Goal: Task Accomplishment & Management: Manage account settings

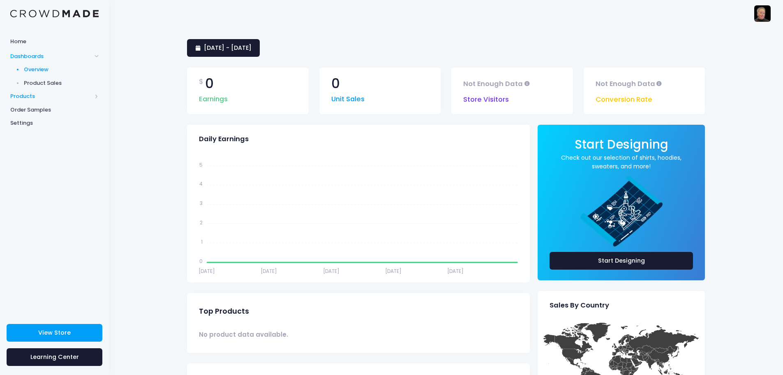
click at [34, 94] on span "Products" at bounding box center [50, 96] width 81 height 8
click at [47, 83] on span "Product Builder" at bounding box center [61, 83] width 75 height 8
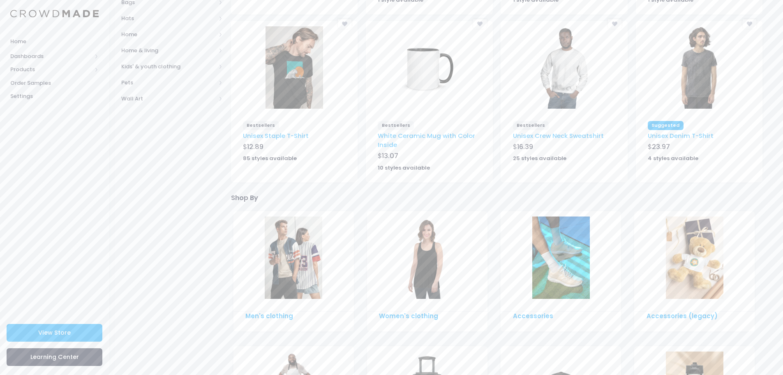
scroll to position [41, 0]
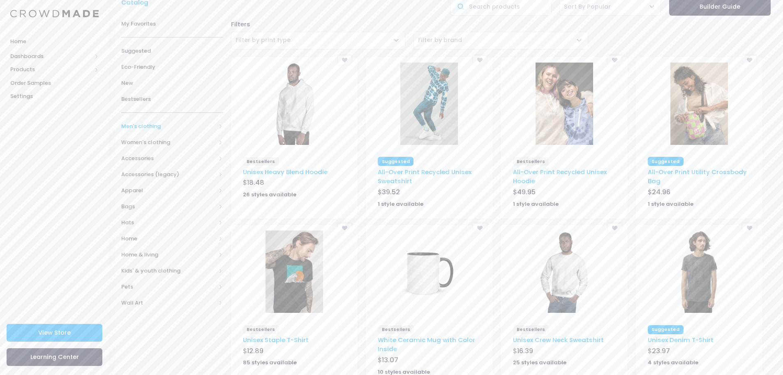
click at [186, 122] on span "Men's clothing" at bounding box center [168, 126] width 95 height 8
click at [161, 206] on span "Women's clothing" at bounding box center [168, 206] width 95 height 8
click at [157, 190] on span "All hoodies & sweatshirts" at bounding box center [170, 190] width 72 height 8
click at [157, 206] on span "All hoodies & sweatshirts" at bounding box center [175, 206] width 74 height 8
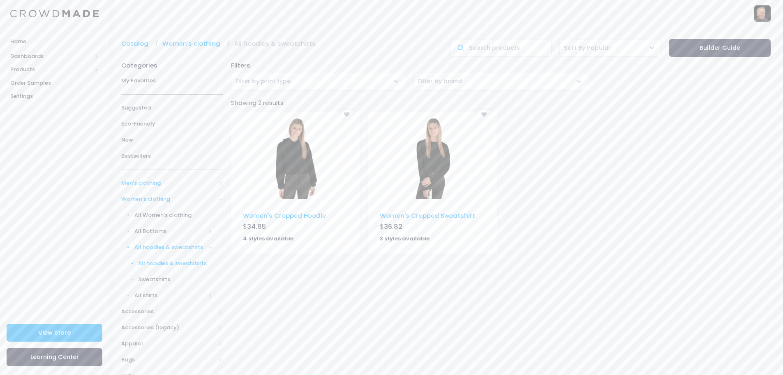
click at [150, 181] on span "Men's clothing" at bounding box center [168, 183] width 95 height 8
click at [151, 232] on span "All hoodies & sweatshirts" at bounding box center [170, 231] width 72 height 8
click at [153, 245] on span "All hoodies & sweatshirts" at bounding box center [175, 247] width 74 height 8
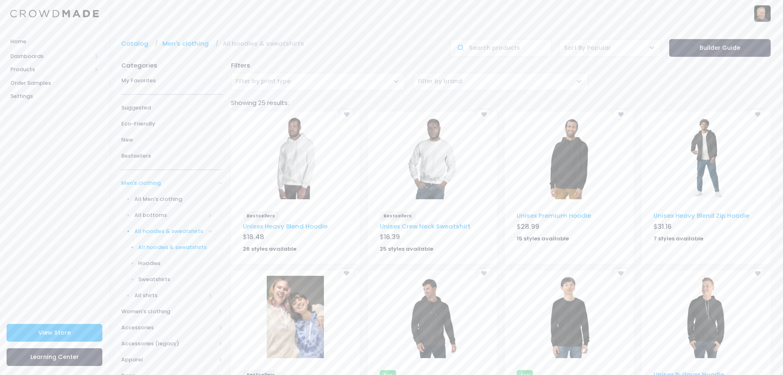
click at [147, 264] on span "Hoodies" at bounding box center [175, 263] width 74 height 8
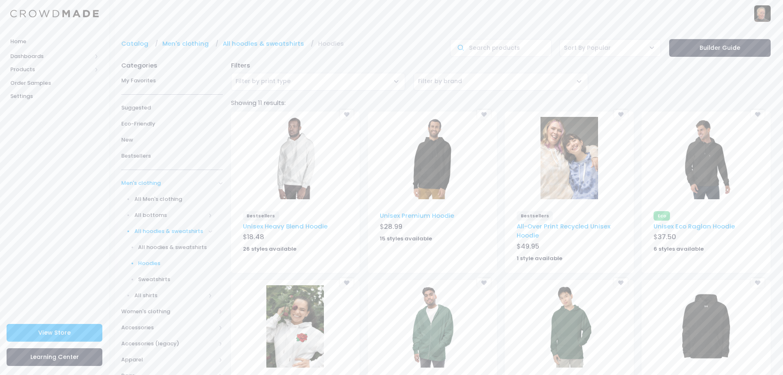
click at [300, 173] on img at bounding box center [295, 158] width 58 height 82
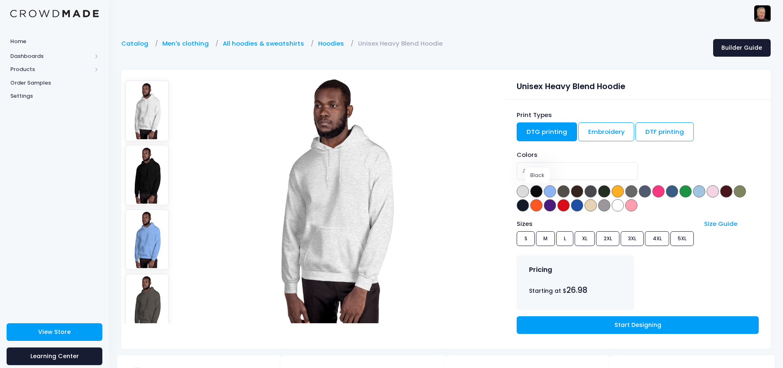
click at [535, 191] on span at bounding box center [536, 191] width 12 height 12
select select "Black"
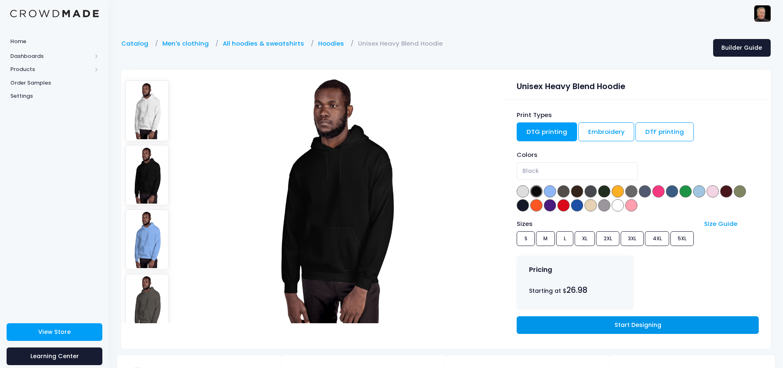
click at [633, 326] on link "Start Designing" at bounding box center [638, 326] width 242 height 18
click at [42, 68] on span "Products" at bounding box center [50, 69] width 81 height 8
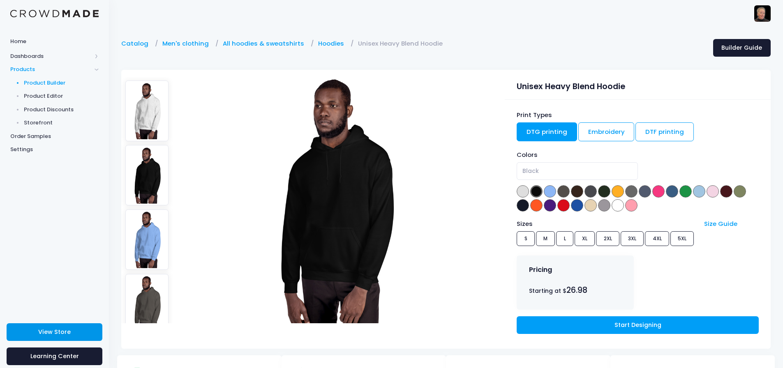
click at [45, 333] on span "View Store" at bounding box center [54, 332] width 32 height 8
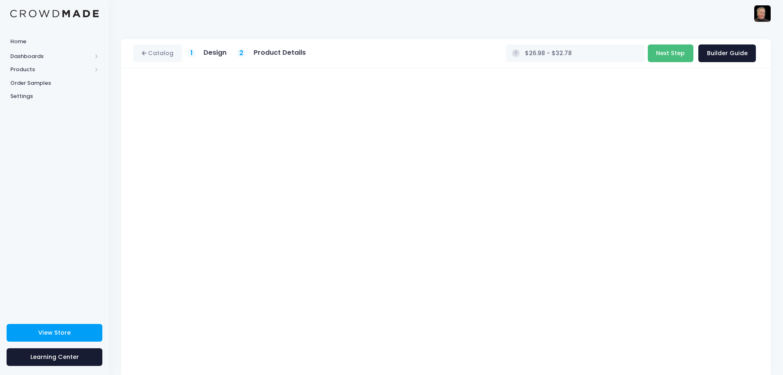
click at [676, 52] on button "Next Step" at bounding box center [671, 53] width 46 height 18
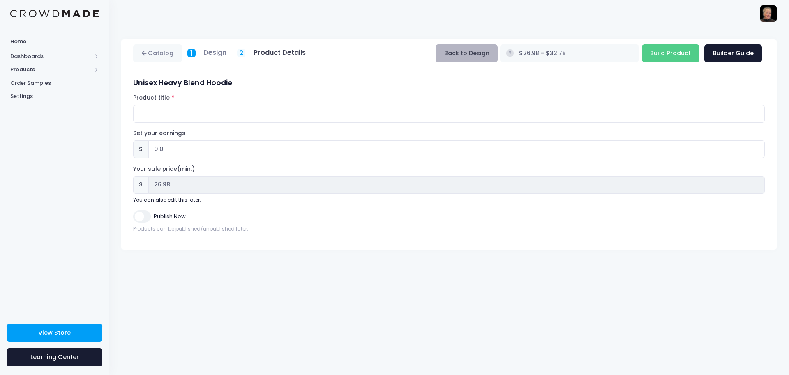
click at [498, 53] on button "Back to Design" at bounding box center [467, 53] width 62 height 18
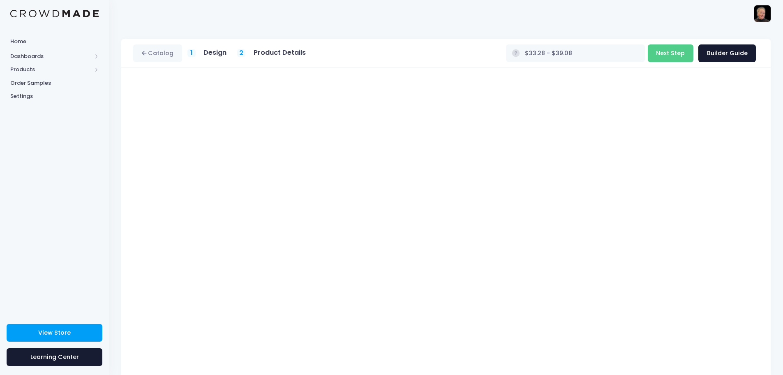
type input "$37.49 - $43.29"
click at [674, 55] on button "Next Step" at bounding box center [671, 53] width 46 height 18
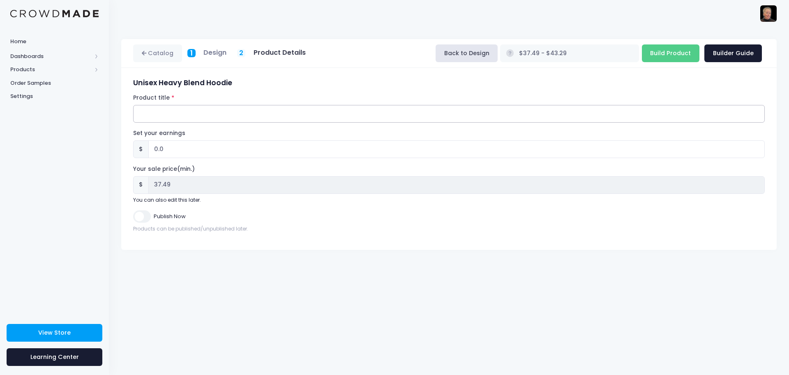
click at [176, 111] on input "Product title" at bounding box center [449, 114] width 632 height 18
type input "[DEMOGRAPHIC_DATA] of Nope Hoodie"
click at [167, 146] on input "0.0" at bounding box center [456, 149] width 617 height 18
click at [140, 150] on div "$ 0.0" at bounding box center [449, 149] width 632 height 18
type input "5"
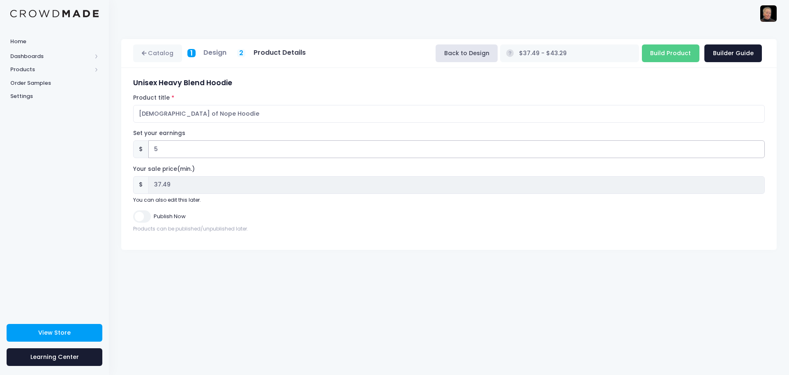
type input "$42.49 - $48.29"
type input "42.49"
type input "5"
click at [728, 51] on link "Builder Guide" at bounding box center [734, 53] width 58 height 18
click at [671, 56] on input "Build Product" at bounding box center [671, 53] width 58 height 18
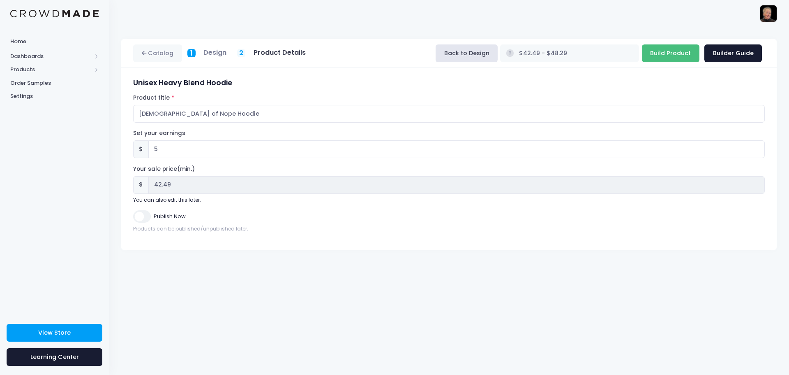
type input "Building product..."
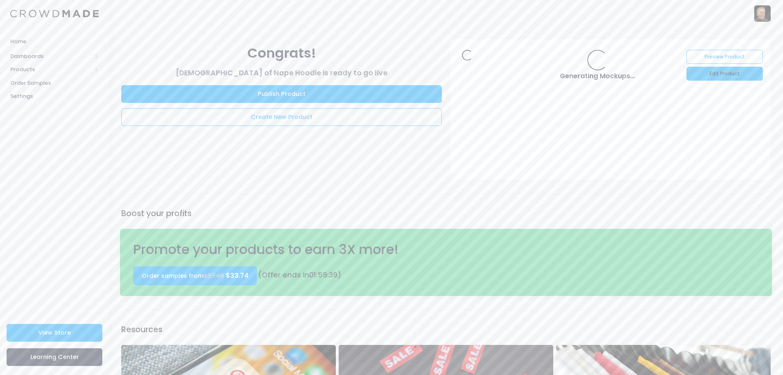
click at [708, 72] on link "Edit Product" at bounding box center [725, 74] width 76 height 14
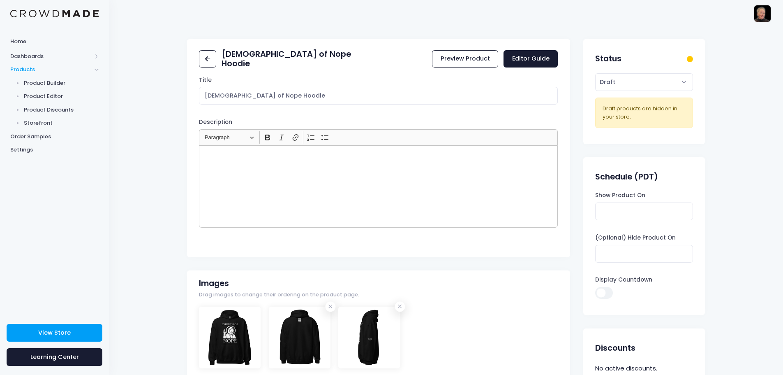
click at [282, 174] on div "Rich Text Editor, main" at bounding box center [378, 186] width 359 height 82
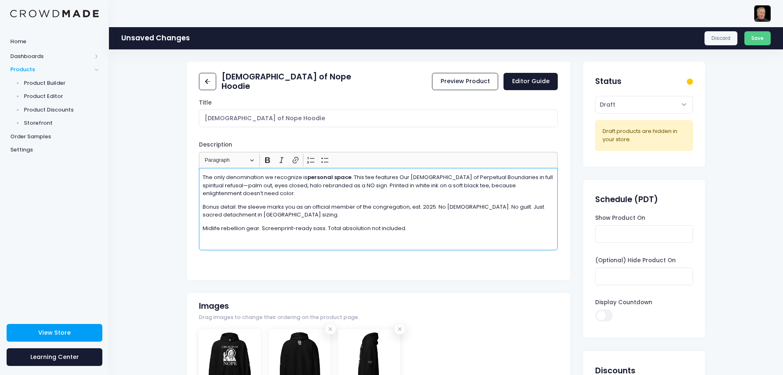
click at [437, 187] on p "The only denomination we recognize is personal space . This tee features Our [D…" at bounding box center [379, 185] width 352 height 24
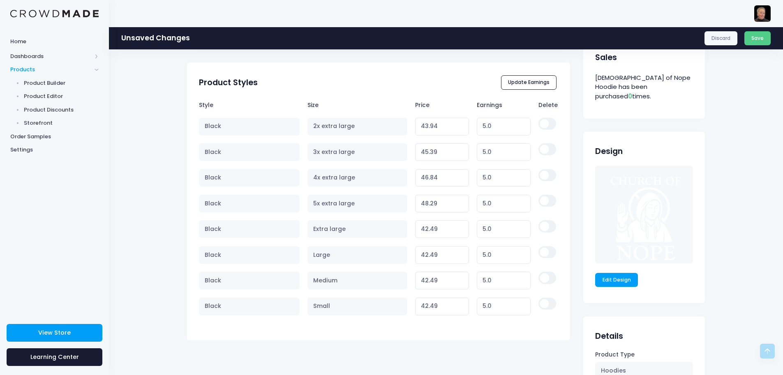
scroll to position [411, 0]
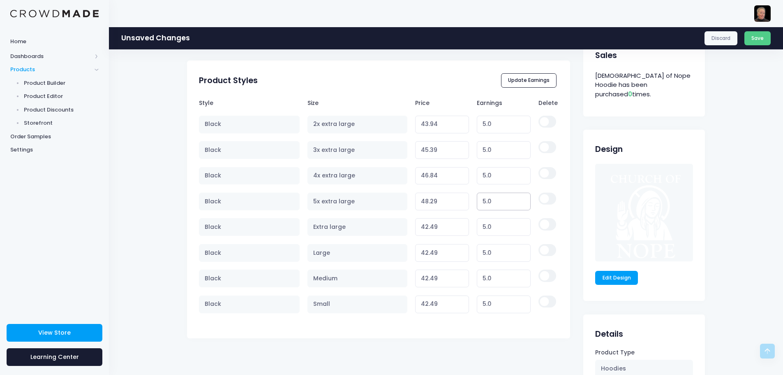
click at [489, 204] on input "5.0" at bounding box center [504, 201] width 54 height 18
type input "5.01"
click at [518, 121] on input "5.01" at bounding box center [504, 125] width 54 height 18
type input "43.95"
type input "5.02"
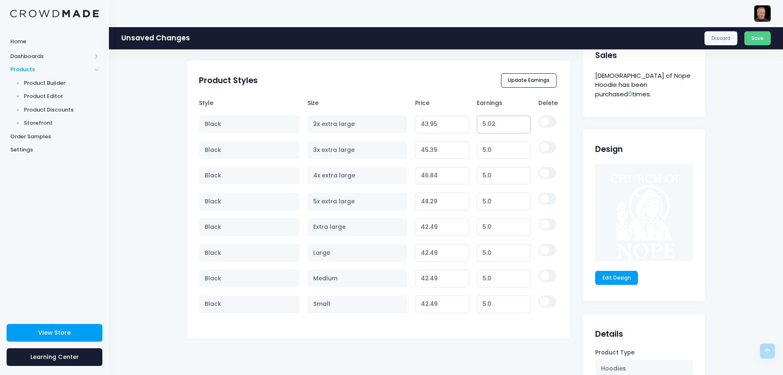
click at [518, 121] on input "5.02" at bounding box center [504, 125] width 54 height 18
type input "43.96"
type input "5.03"
click at [518, 121] on input "5.03" at bounding box center [504, 125] width 54 height 18
type input "43.97"
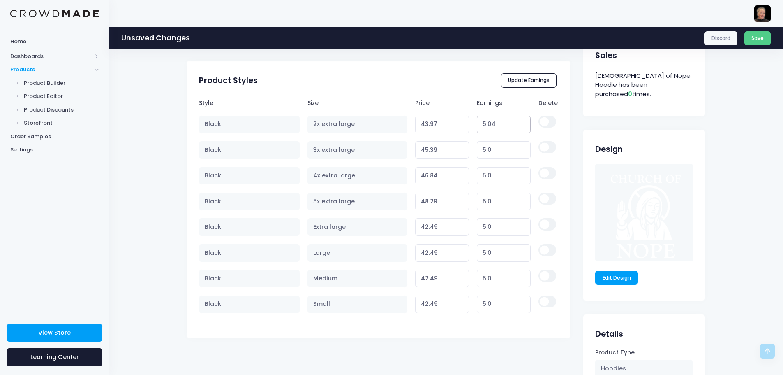
type input "5.04"
click at [518, 121] on input "5.04" at bounding box center [504, 125] width 54 height 18
type input "43.98"
type input "5.05"
click at [518, 121] on input "5.05" at bounding box center [504, 125] width 54 height 18
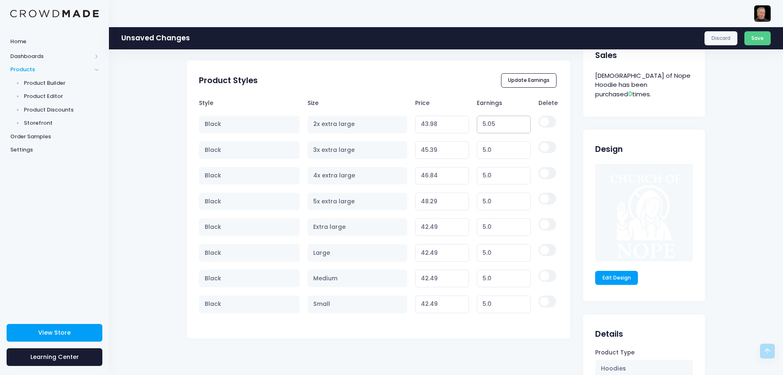
type input "43.99"
type input "5.06"
click at [518, 121] on input "5.06" at bounding box center [504, 125] width 54 height 18
type input "44.00"
type input "5.07"
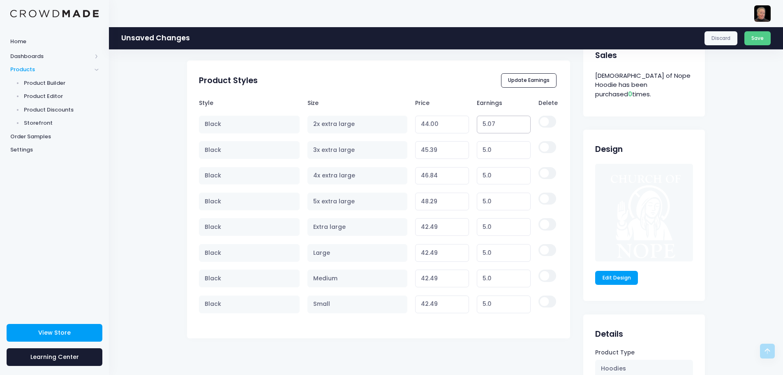
click at [518, 121] on input "5.07" at bounding box center [504, 125] width 54 height 18
type input "44.01"
type input "5.08"
click at [518, 121] on input "5.08" at bounding box center [504, 125] width 54 height 18
type input "44.02"
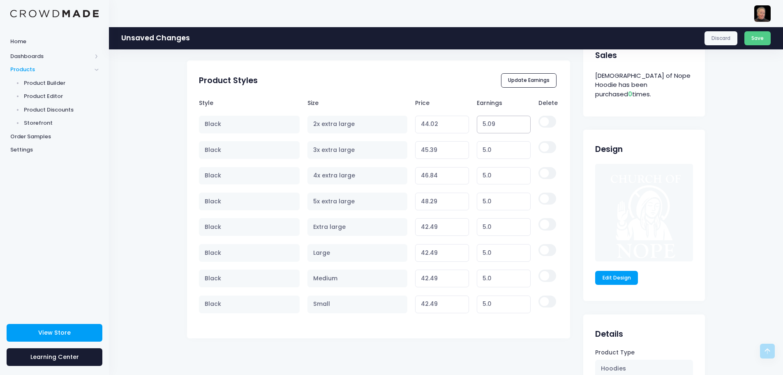
type input "5.09"
click at [518, 121] on input "5.09" at bounding box center [504, 125] width 54 height 18
type input "44.03"
type input "5.1"
click at [518, 121] on input "5.1" at bounding box center [504, 125] width 54 height 18
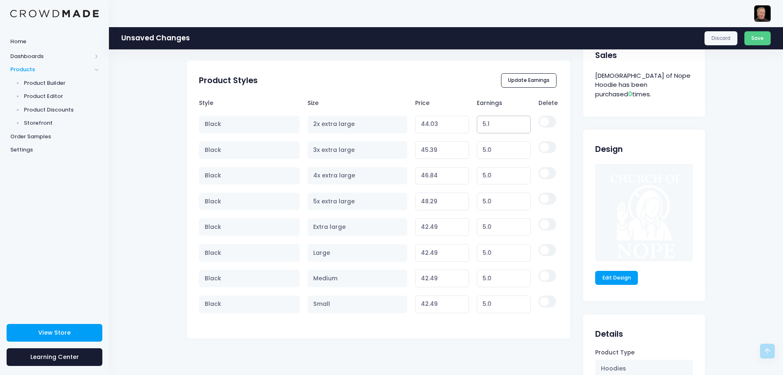
type input "44.04"
type input "5.11"
click at [518, 121] on input "5.11" at bounding box center [504, 125] width 54 height 18
type input "44.05"
type input "5.12"
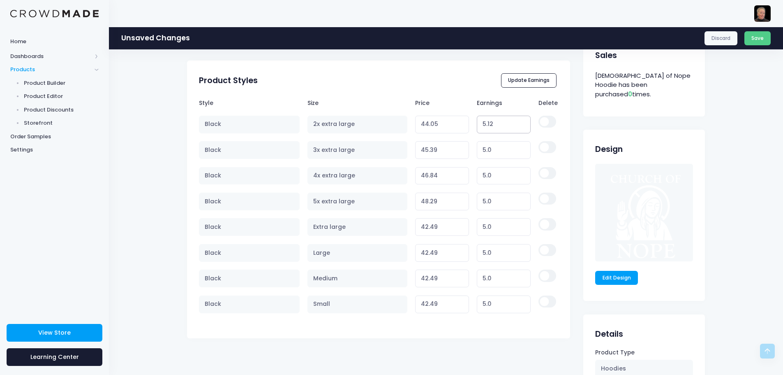
click at [518, 121] on input "5.12" at bounding box center [504, 125] width 54 height 18
type input "44.06"
type input "5.13"
click at [518, 121] on input "5.13" at bounding box center [504, 125] width 54 height 18
type input "44.07"
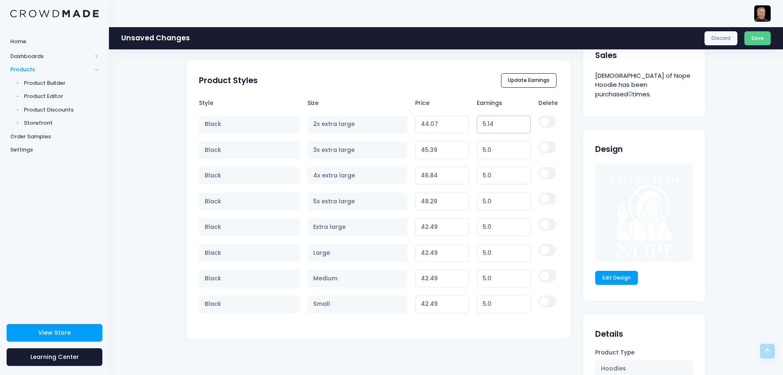
type input "5.14"
click at [518, 121] on input "5.14" at bounding box center [504, 125] width 54 height 18
type input "44.08"
type input "5.15"
click at [518, 121] on input "5.15" at bounding box center [504, 125] width 54 height 18
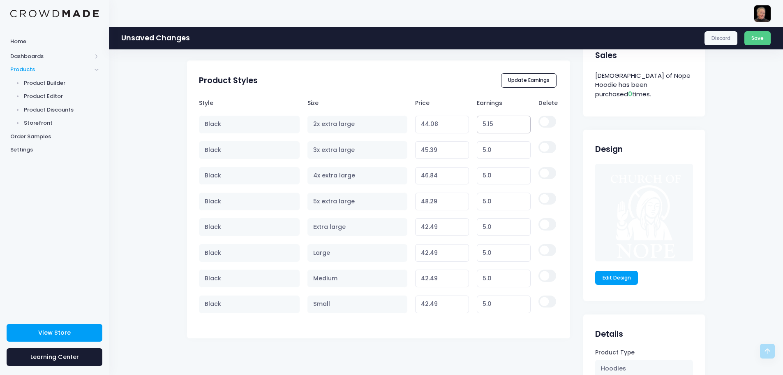
type input "44.09"
type input "5.16"
click at [518, 121] on input "5.16" at bounding box center [504, 125] width 54 height 18
type input "44.10"
type input "5.17"
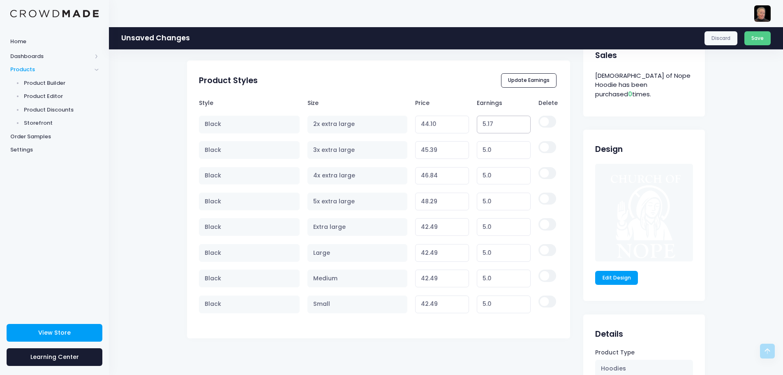
click at [518, 121] on input "5.17" at bounding box center [504, 125] width 54 height 18
type input "44.11"
type input "5.18"
click at [518, 121] on input "5.18" at bounding box center [504, 125] width 54 height 18
type input "44.12"
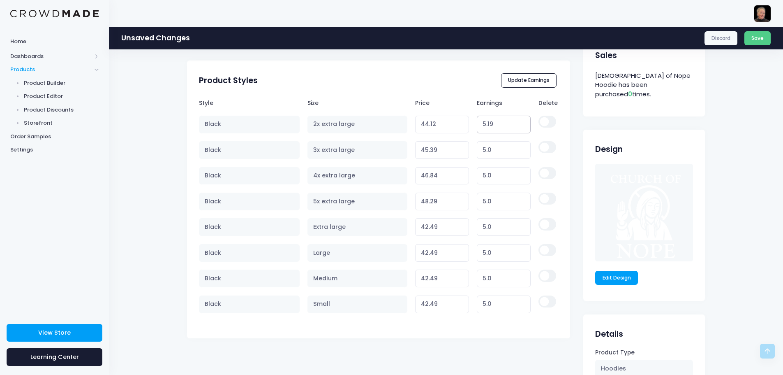
type input "5.19"
click at [518, 121] on input "5.19" at bounding box center [504, 125] width 54 height 18
type input "44.13"
type input "5.2"
click at [518, 121] on input "5.2" at bounding box center [504, 125] width 54 height 18
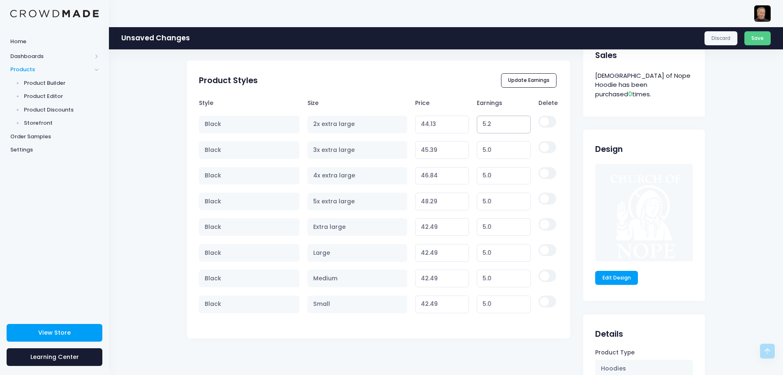
type input "44.14"
type input "5.21"
click at [518, 121] on input "5.21" at bounding box center [504, 125] width 54 height 18
type input "44.15"
type input "5.22"
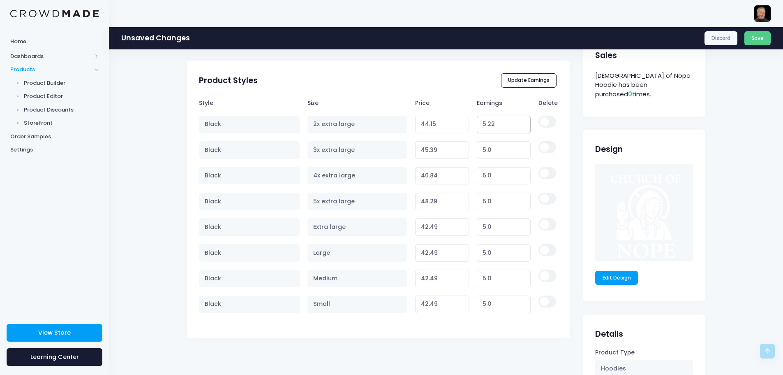
click at [518, 121] on input "5.22" at bounding box center [504, 125] width 54 height 18
type input "44.16"
type input "5.23"
click at [518, 121] on input "5.23" at bounding box center [504, 125] width 54 height 18
type input "44.17"
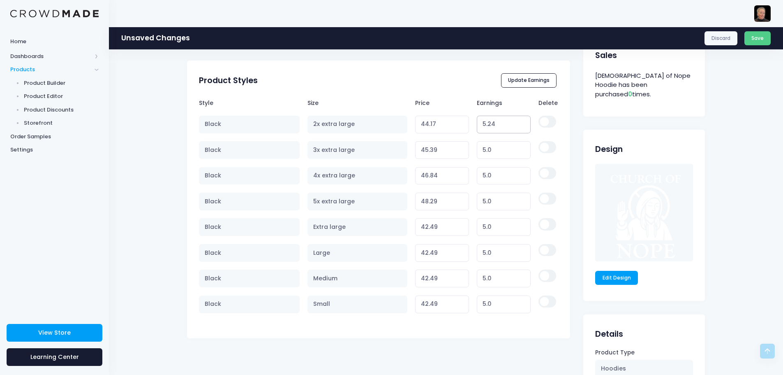
type input "5.24"
click at [518, 121] on input "5.24" at bounding box center [504, 125] width 54 height 18
type input "44.18"
type input "5.25"
click at [518, 121] on input "5.25" at bounding box center [504, 125] width 54 height 18
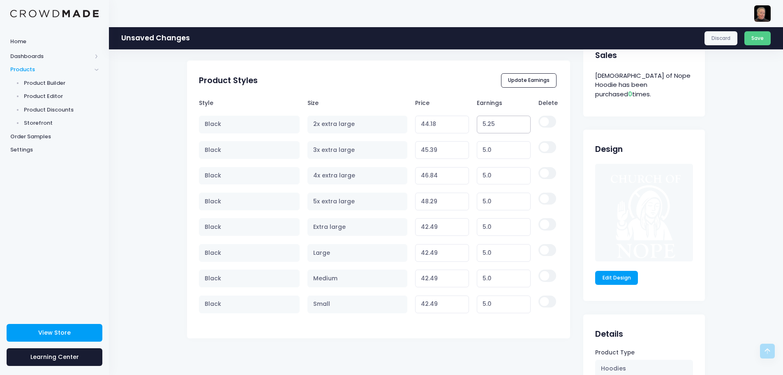
type input "44.19"
type input "5.26"
click at [518, 121] on input "5.26" at bounding box center [504, 125] width 54 height 18
type input "44.20"
type input "5.27"
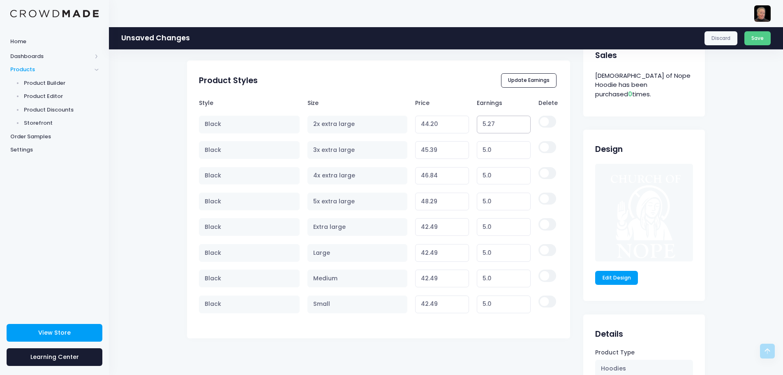
click at [518, 121] on input "5.27" at bounding box center [504, 125] width 54 height 18
type input "44.21"
type input "5.28"
click at [518, 121] on input "5.28" at bounding box center [504, 125] width 54 height 18
type input "44.22"
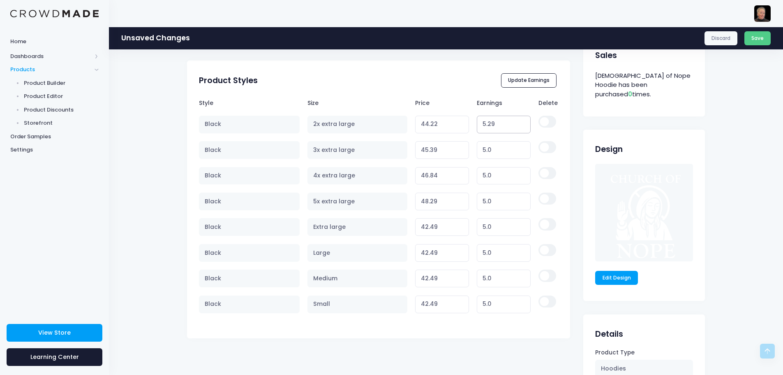
type input "5.29"
click at [518, 121] on input "5.29" at bounding box center [504, 125] width 54 height 18
type input "44.23"
type input "5.3"
click at [518, 121] on input "5.3" at bounding box center [504, 125] width 54 height 18
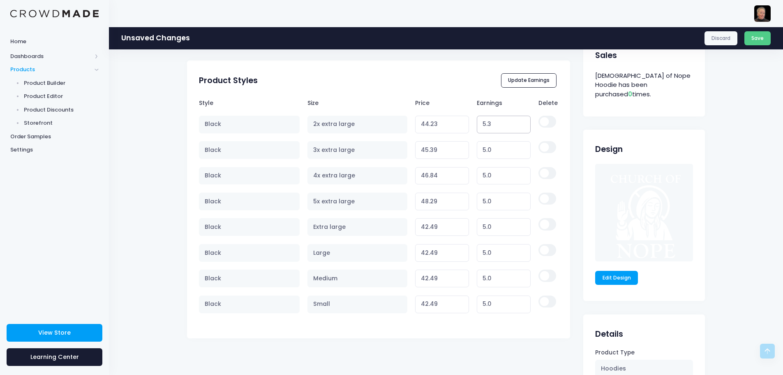
type input "44.24"
type input "5.31"
click at [518, 121] on input "5.31" at bounding box center [504, 125] width 54 height 18
type input "44.25"
type input "5.32"
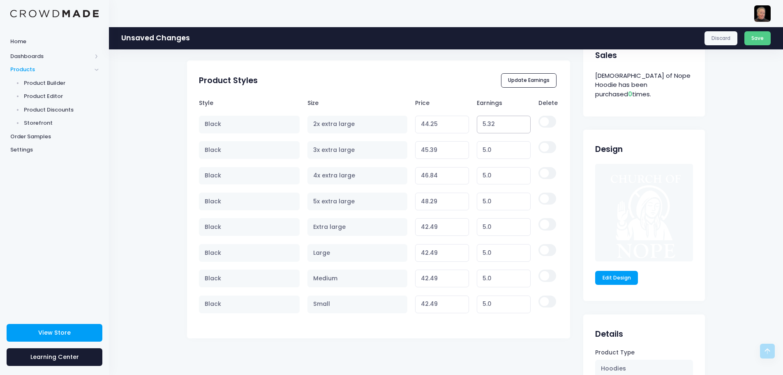
click at [518, 121] on input "5.32" at bounding box center [504, 125] width 54 height 18
type input "44.26"
type input "5.33"
click at [518, 121] on input "5.33" at bounding box center [504, 125] width 54 height 18
type input "44.27"
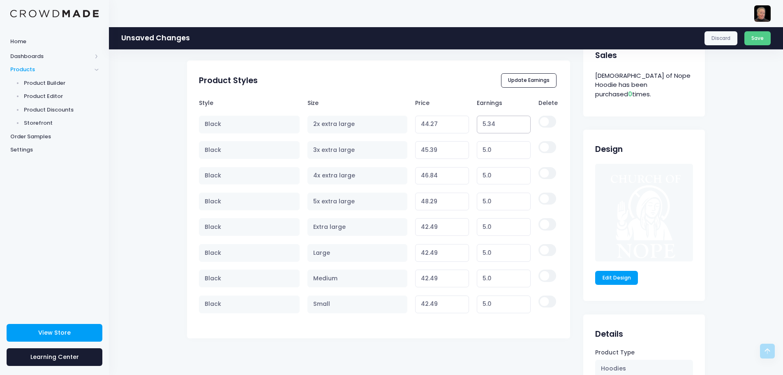
type input "5.34"
click at [518, 121] on input "5.34" at bounding box center [504, 125] width 54 height 18
type input "44.28"
type input "5.35"
click at [518, 121] on input "5.35" at bounding box center [504, 125] width 54 height 18
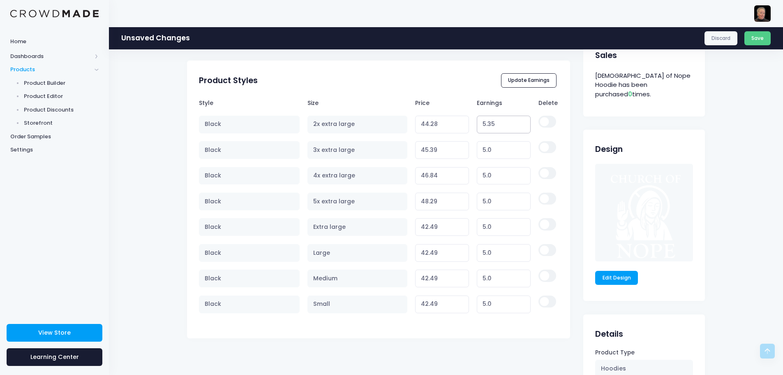
type input "44.29"
type input "5.36"
click at [518, 121] on input "5.36" at bounding box center [504, 125] width 54 height 18
type input "44.30"
type input "5.37"
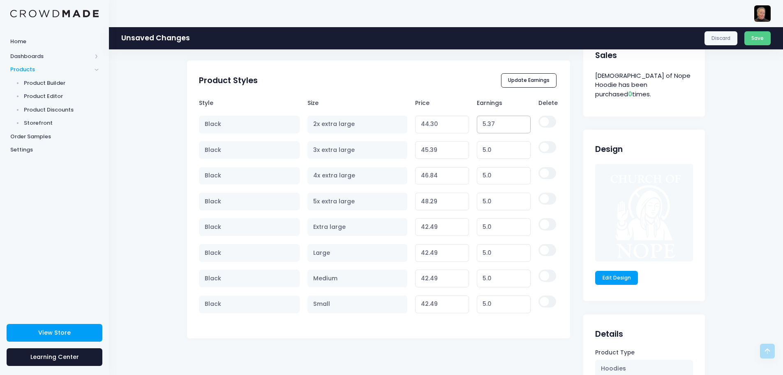
click at [518, 121] on input "5.37" at bounding box center [504, 125] width 54 height 18
type input "44.31"
type input "5.38"
click at [518, 121] on input "5.38" at bounding box center [504, 125] width 54 height 18
type input "44.32"
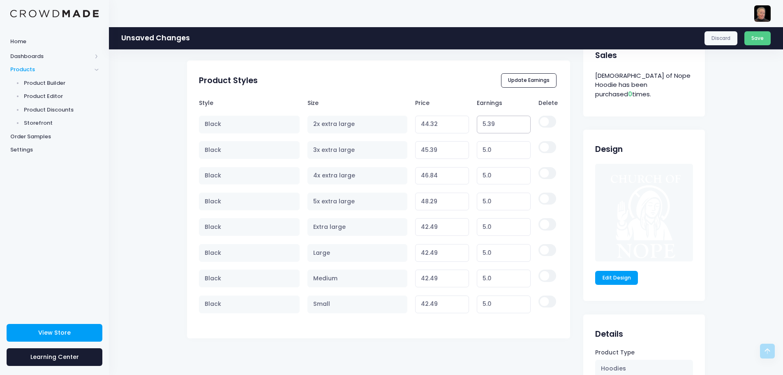
type input "5.39"
click at [518, 121] on input "5.39" at bounding box center [504, 125] width 54 height 18
type input "44.33"
type input "5.4"
click at [518, 121] on input "5.4" at bounding box center [504, 125] width 54 height 18
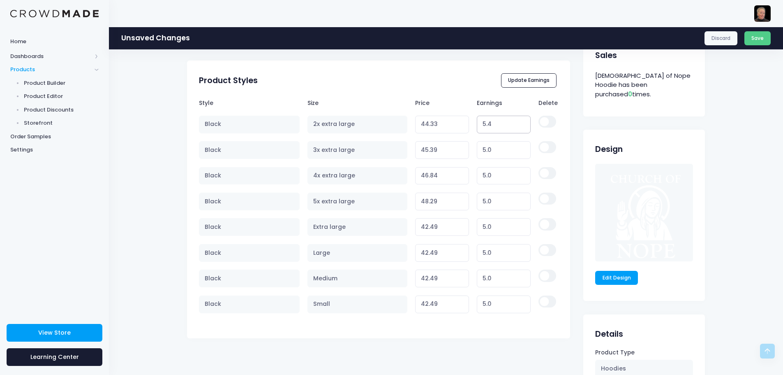
type input "44.34"
type input "5.41"
click at [518, 121] on input "5.41" at bounding box center [504, 125] width 54 height 18
type input "44.35"
type input "5.42"
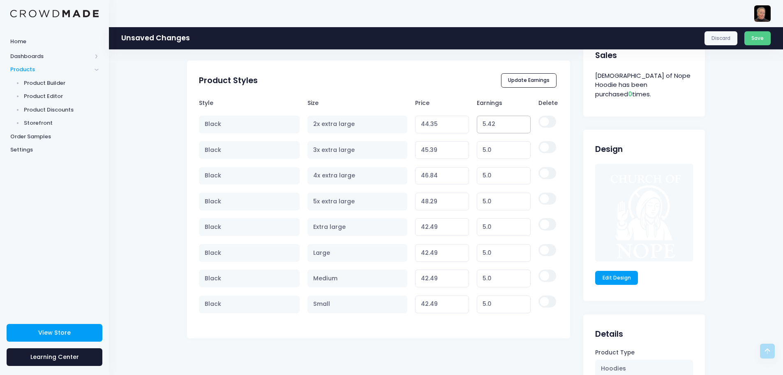
click at [518, 121] on input "5.42" at bounding box center [504, 125] width 54 height 18
type input "44.36"
type input "5.43"
click at [518, 121] on input "5.43" at bounding box center [504, 125] width 54 height 18
type input "44.37"
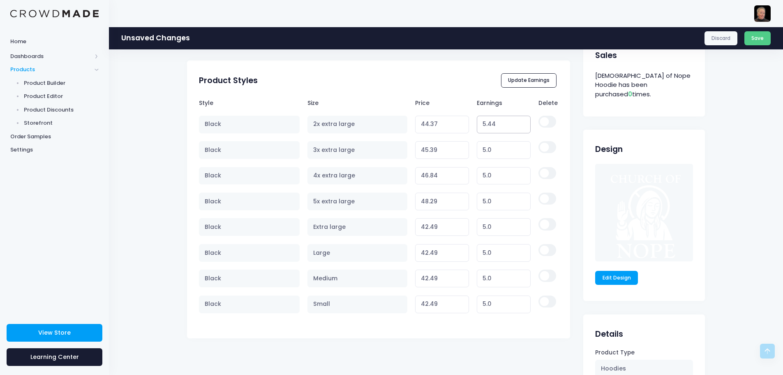
type input "5.44"
click at [518, 121] on input "5.44" at bounding box center [504, 125] width 54 height 18
type input "44.38"
type input "5.45"
click at [518, 121] on input "5.45" at bounding box center [504, 125] width 54 height 18
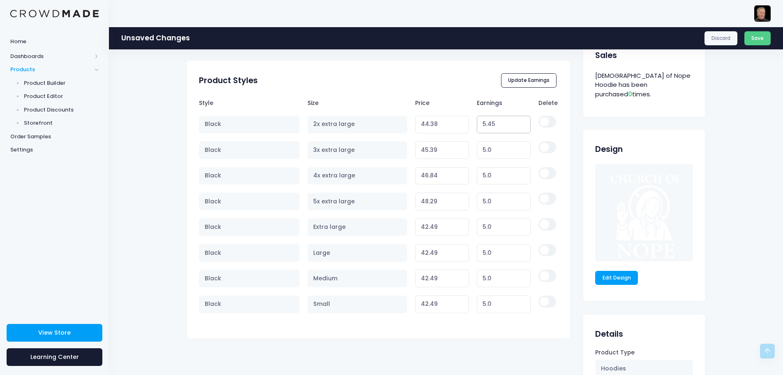
type input "44.39"
type input "5.46"
click at [518, 121] on input "5.46" at bounding box center [504, 125] width 54 height 18
type input "44.40"
type input "5.47"
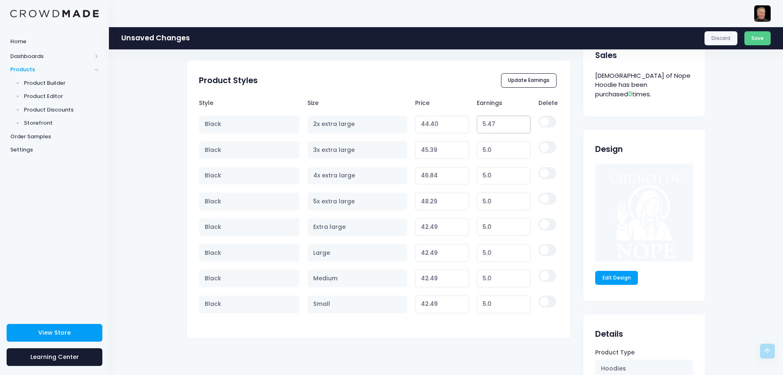
click at [518, 121] on input "5.47" at bounding box center [504, 125] width 54 height 18
type input "44.41"
type input "5.48"
click at [518, 121] on input "5.48" at bounding box center [504, 125] width 54 height 18
type input "44.42"
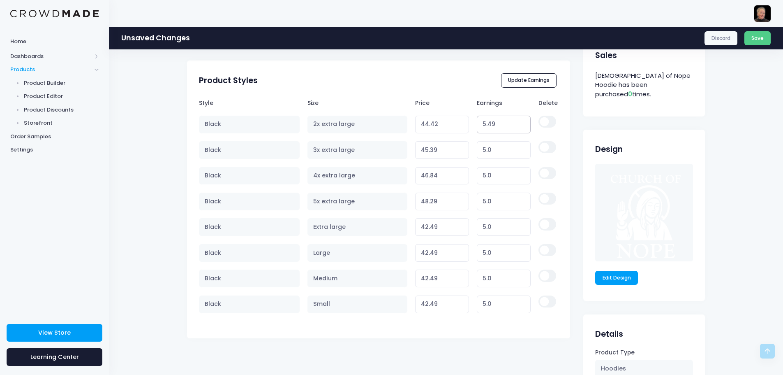
type input "5.49"
click at [518, 121] on input "5.49" at bounding box center [504, 125] width 54 height 18
type input "44.43"
type input "5.5"
click at [518, 121] on input "5.5" at bounding box center [504, 125] width 54 height 18
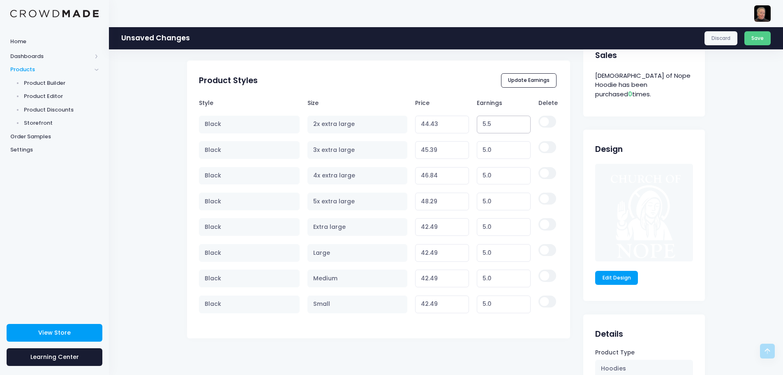
type input "44.44"
type input "5.51"
click at [518, 121] on input "5.51" at bounding box center [504, 125] width 54 height 18
type input "44.45"
type input "5.52"
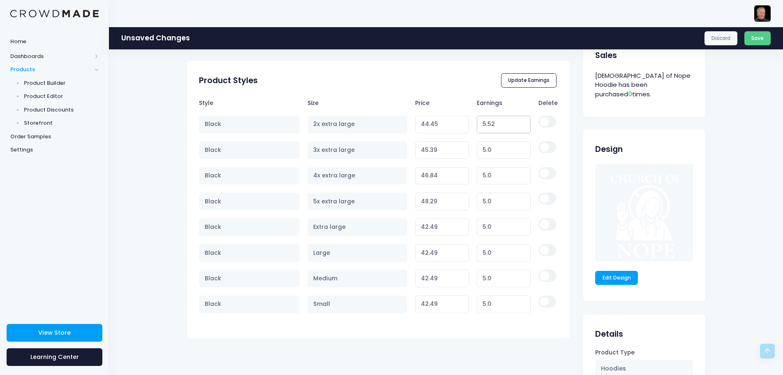
click at [518, 121] on input "5.52" at bounding box center [504, 125] width 54 height 18
type input "44.46"
type input "5.53"
click at [518, 121] on input "5.53" at bounding box center [504, 125] width 54 height 18
type input "44.47"
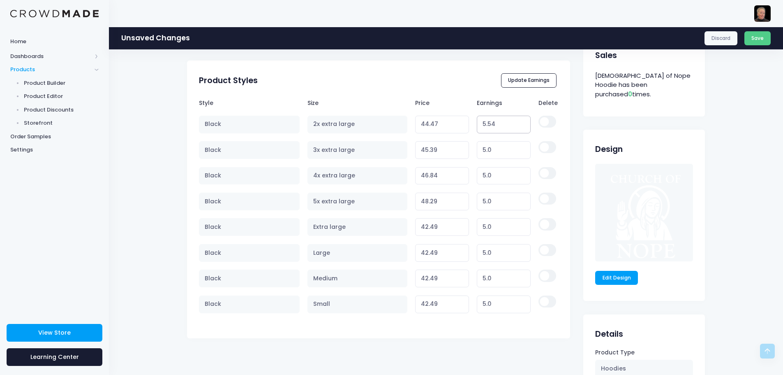
type input "5.54"
click at [518, 121] on input "5.54" at bounding box center [504, 125] width 54 height 18
type input "44.48"
type input "5.55"
click at [518, 121] on input "5.55" at bounding box center [504, 125] width 54 height 18
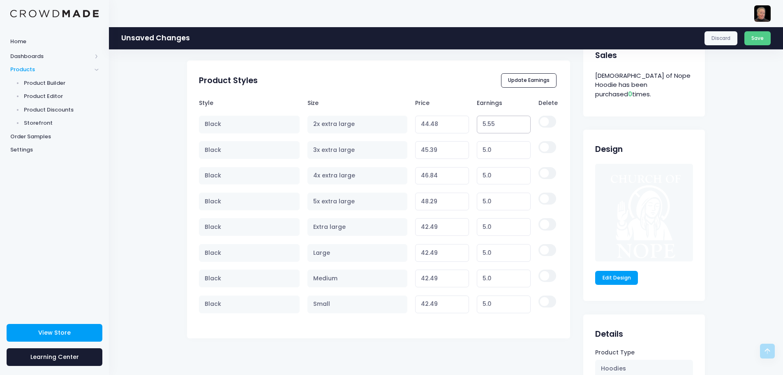
type input "44.49"
type input "5.56"
click at [518, 121] on input "5.56" at bounding box center [504, 125] width 54 height 18
type input "44.50"
type input "5.57"
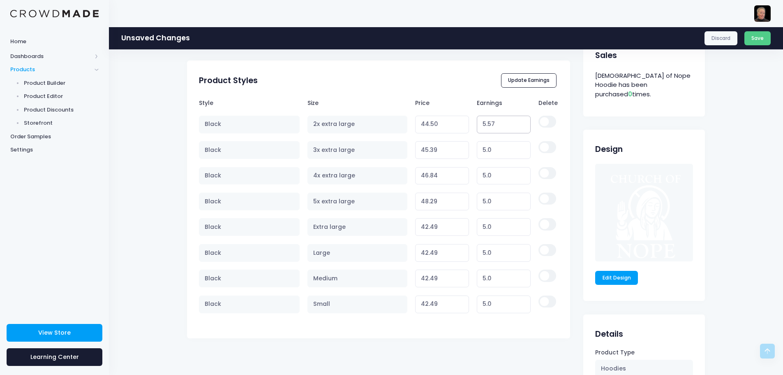
click at [518, 121] on input "5.57" at bounding box center [504, 125] width 54 height 18
type input "44.51"
type input "5.58"
click at [518, 121] on input "5.58" at bounding box center [504, 125] width 54 height 18
type input "44.52"
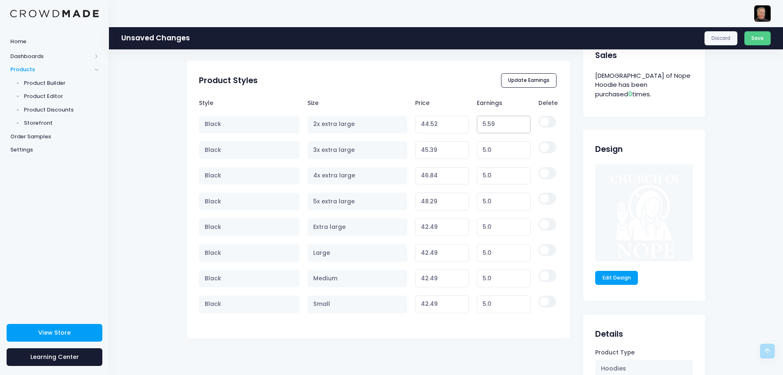
type input "5.59"
click at [518, 121] on input "5.59" at bounding box center [504, 125] width 54 height 18
type input "44.53"
type input "5.6"
click at [518, 121] on input "5.6" at bounding box center [504, 125] width 54 height 18
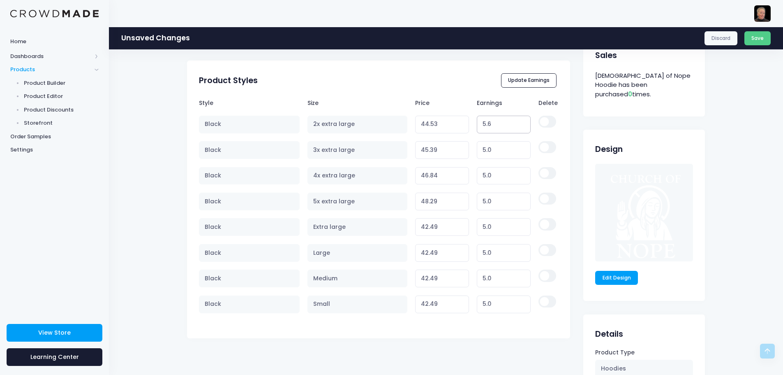
type input "44.54"
type input "5.61"
click at [518, 121] on input "5.61" at bounding box center [504, 125] width 54 height 18
type input "44.55"
type input "5.62"
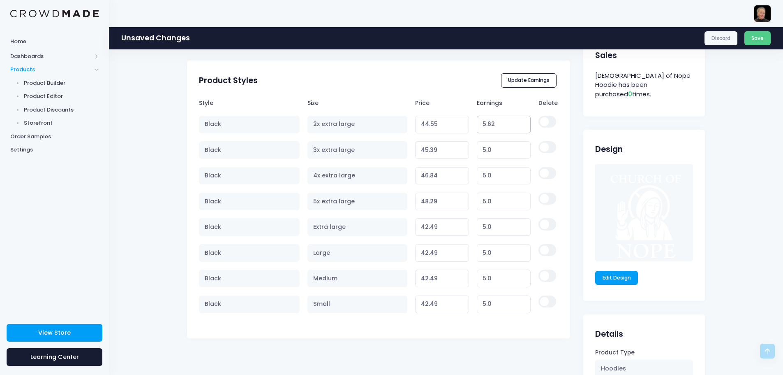
click at [518, 121] on input "5.62" at bounding box center [504, 125] width 54 height 18
type input "44.56"
type input "5.63"
click at [518, 121] on input "5.63" at bounding box center [504, 125] width 54 height 18
type input "44.57"
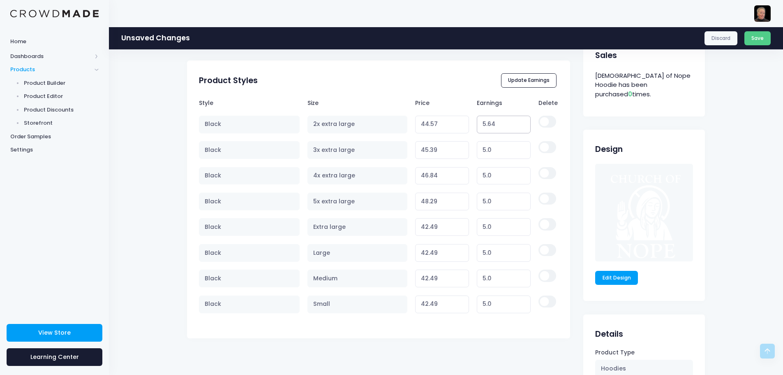
type input "5.64"
click at [518, 121] on input "5.64" at bounding box center [504, 125] width 54 height 18
type input "44.58"
type input "5.65"
click at [518, 121] on input "5.65" at bounding box center [504, 125] width 54 height 18
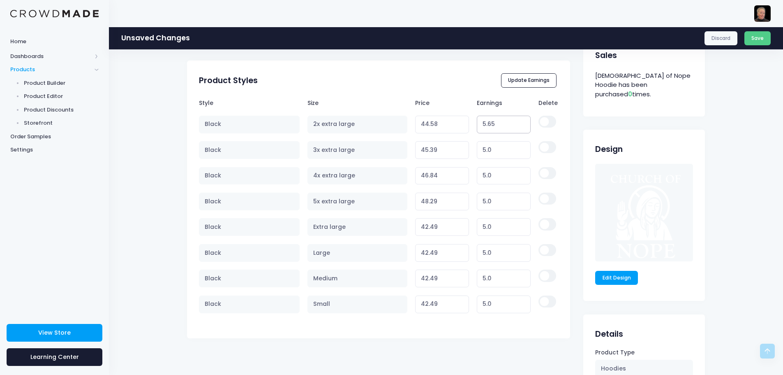
type input "44.59"
type input "5.66"
click at [518, 121] on input "5.66" at bounding box center [504, 125] width 54 height 18
type input "44.60"
type input "5.67"
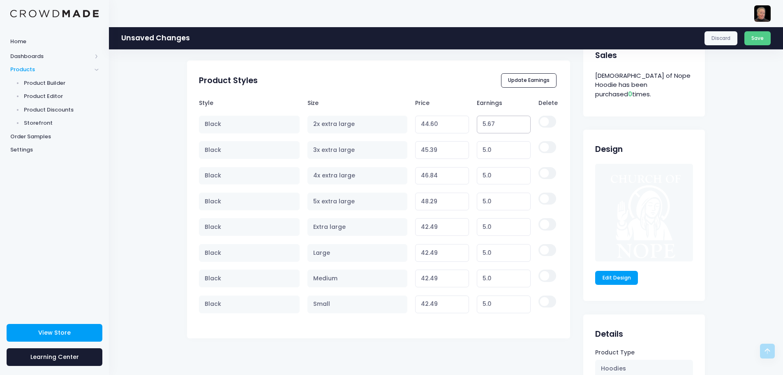
click at [518, 121] on input "5.67" at bounding box center [504, 125] width 54 height 18
type input "44.61"
type input "5.68"
click at [518, 121] on input "5.68" at bounding box center [504, 125] width 54 height 18
type input "44.62"
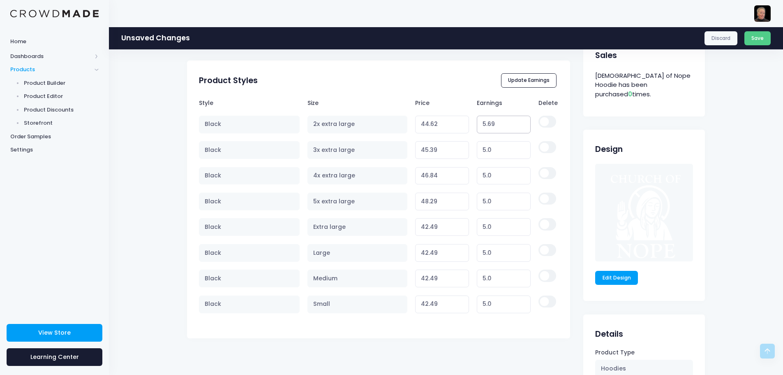
type input "5.69"
click at [518, 121] on input "5.69" at bounding box center [504, 125] width 54 height 18
type input "44.63"
type input "5.7"
click at [518, 121] on input "5.7" at bounding box center [504, 125] width 54 height 18
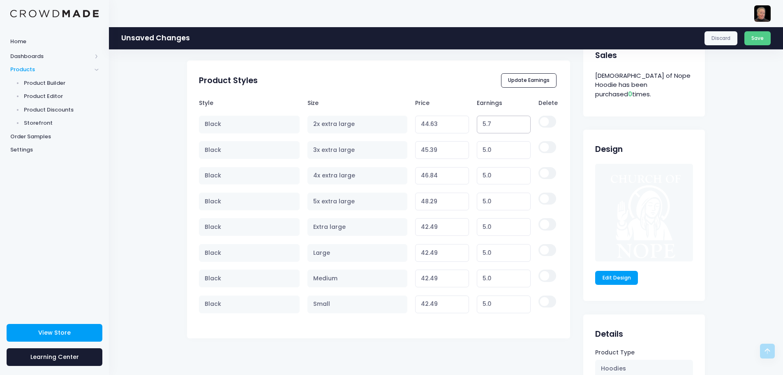
type input "44.64"
type input "5.71"
click at [518, 121] on input "5.71" at bounding box center [504, 125] width 54 height 18
type input "44.65"
type input "5.72"
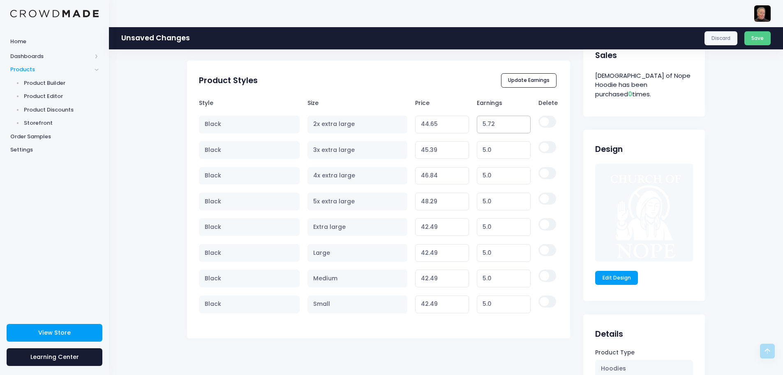
click at [518, 121] on input "5.72" at bounding box center [504, 125] width 54 height 18
type input "44.66"
type input "5.73"
click at [518, 121] on input "5.73" at bounding box center [504, 125] width 54 height 18
type input "44.67"
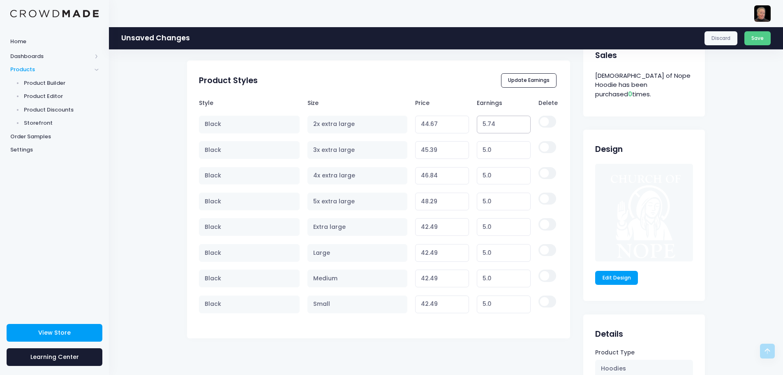
type input "5.74"
click at [518, 121] on input "5.74" at bounding box center [504, 125] width 54 height 18
type input "44.68"
type input "5.75"
click at [518, 121] on input "5.75" at bounding box center [504, 125] width 54 height 18
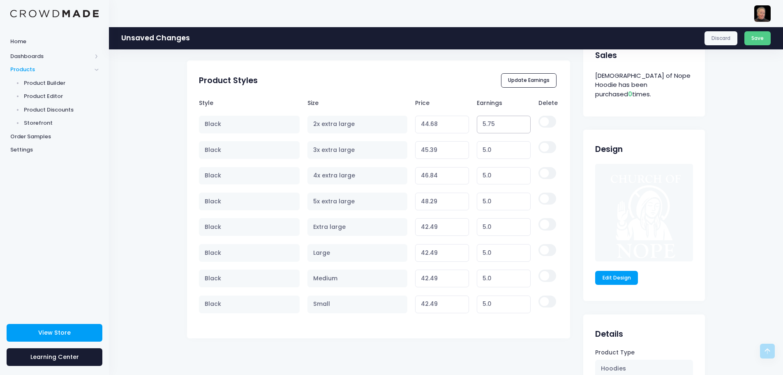
type input "44.69"
type input "5.76"
click at [518, 121] on input "5.76" at bounding box center [504, 125] width 54 height 18
type input "44.70"
type input "5.77"
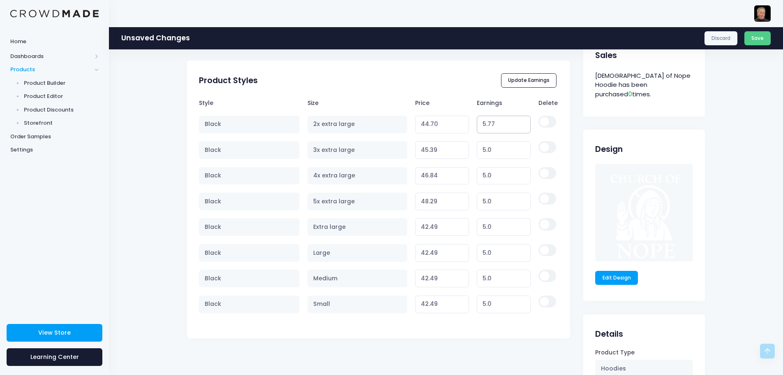
click at [518, 121] on input "5.77" at bounding box center [504, 125] width 54 height 18
type input "44.71"
type input "5.78"
click at [518, 121] on input "5.78" at bounding box center [504, 125] width 54 height 18
type input "44.72"
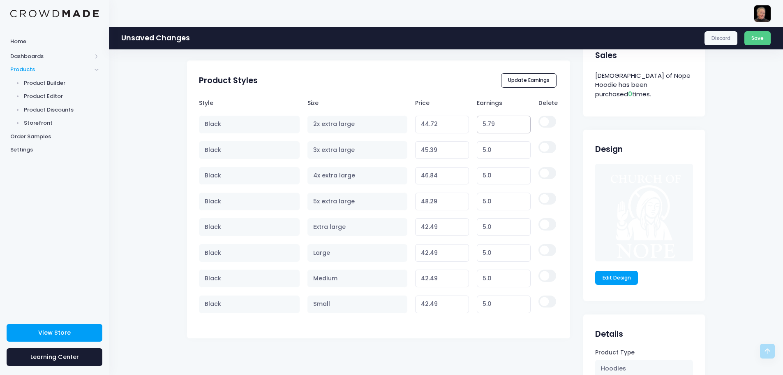
type input "5.79"
click at [518, 121] on input "5.79" at bounding box center [504, 125] width 54 height 18
type input "44.73"
type input "5.8"
click at [518, 121] on input "5.8" at bounding box center [504, 125] width 54 height 18
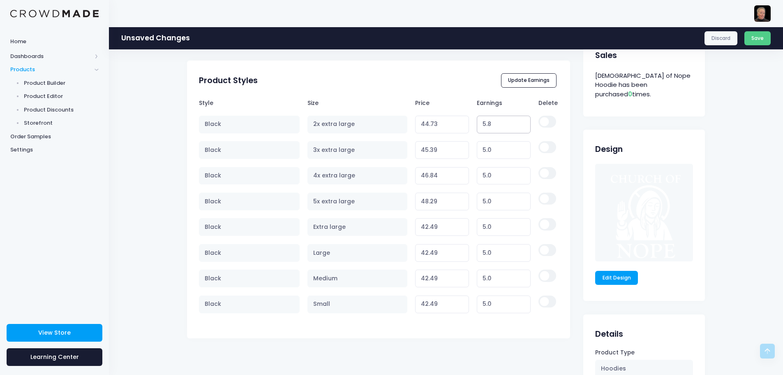
type input "44.74"
type input "5.81"
click at [518, 121] on input "5.81" at bounding box center [504, 125] width 54 height 18
type input "44.75"
type input "5.82"
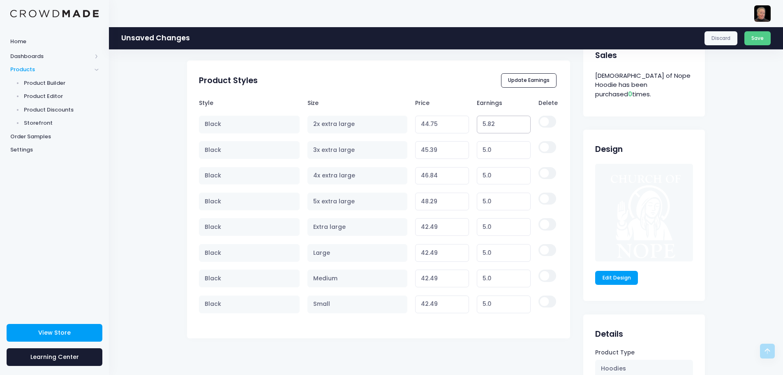
click at [518, 121] on input "5.82" at bounding box center [504, 125] width 54 height 18
type input "44.76"
type input "5.83"
click at [518, 121] on input "5.83" at bounding box center [504, 125] width 54 height 18
type input "44.77"
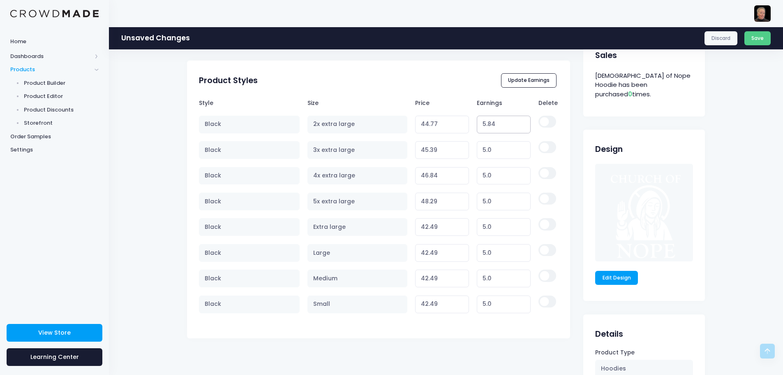
type input "5.84"
click at [518, 121] on input "5.84" at bounding box center [504, 125] width 54 height 18
type input "44.78"
type input "5.85"
click at [518, 121] on input "5.85" at bounding box center [504, 125] width 54 height 18
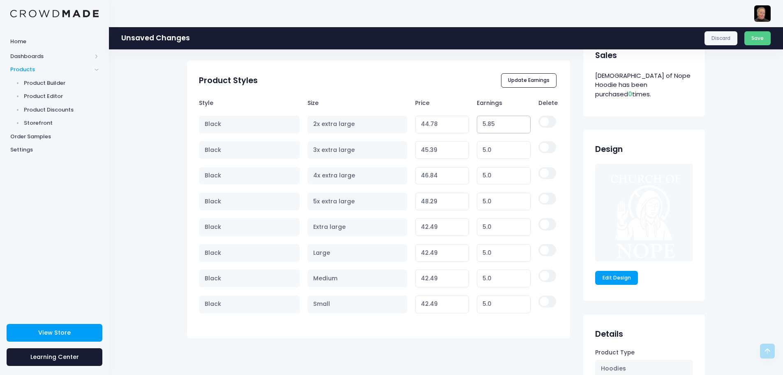
type input "44.79"
type input "5.86"
click at [518, 121] on input "5.86" at bounding box center [504, 125] width 54 height 18
type input "44.80"
type input "5.87"
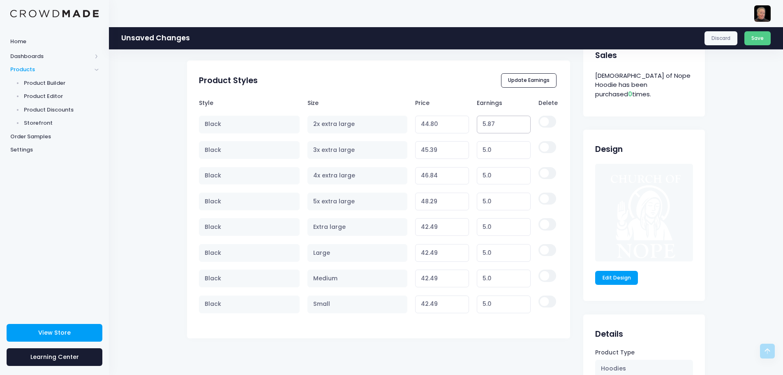
click at [518, 121] on input "5.87" at bounding box center [504, 125] width 54 height 18
type input "44.81"
type input "5.88"
click at [518, 121] on input "5.88" at bounding box center [504, 125] width 54 height 18
type input "44.82"
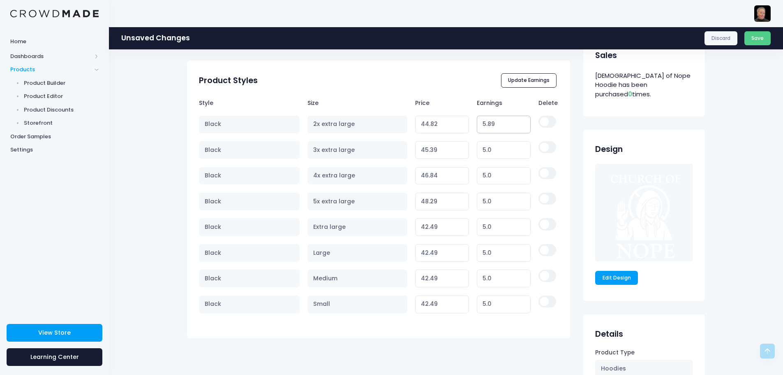
type input "5.89"
click at [518, 121] on input "5.89" at bounding box center [504, 125] width 54 height 18
type input "44.83"
type input "5.9"
click at [518, 121] on input "5.9" at bounding box center [504, 125] width 54 height 18
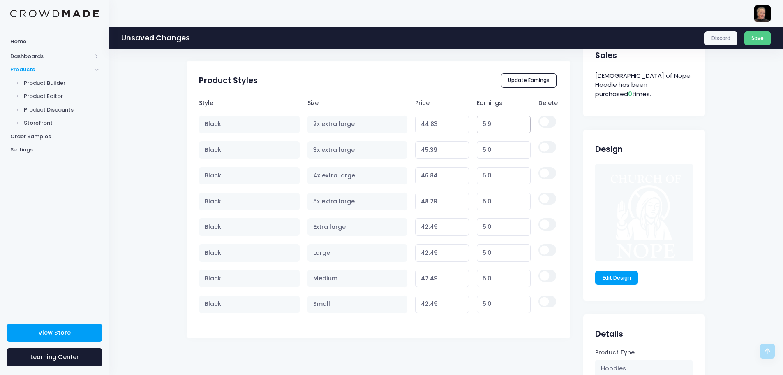
type input "44.84"
type input "5.91"
click at [518, 121] on input "5.91" at bounding box center [504, 125] width 54 height 18
type input "44.85"
type input "5.92"
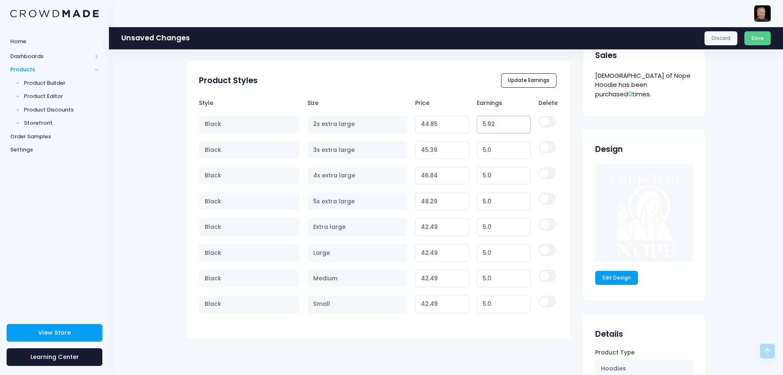
click at [518, 121] on input "5.92" at bounding box center [504, 125] width 54 height 18
type input "44.86"
type input "5.93"
click at [518, 121] on input "5.93" at bounding box center [504, 125] width 54 height 18
type input "44.87"
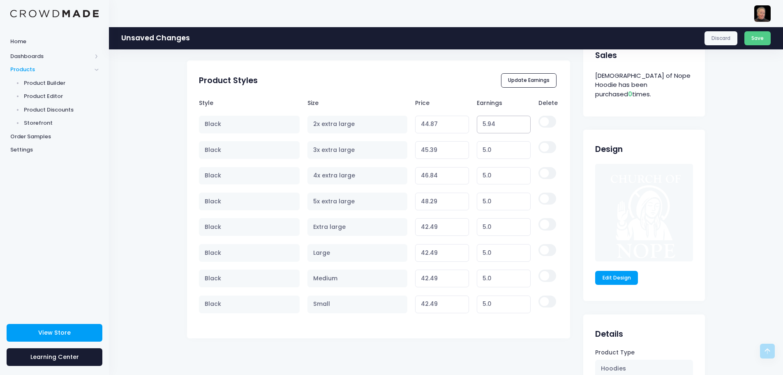
type input "5.94"
click at [518, 121] on input "5.94" at bounding box center [504, 125] width 54 height 18
type input "44.88"
type input "5.95"
click at [518, 121] on input "5.95" at bounding box center [504, 125] width 54 height 18
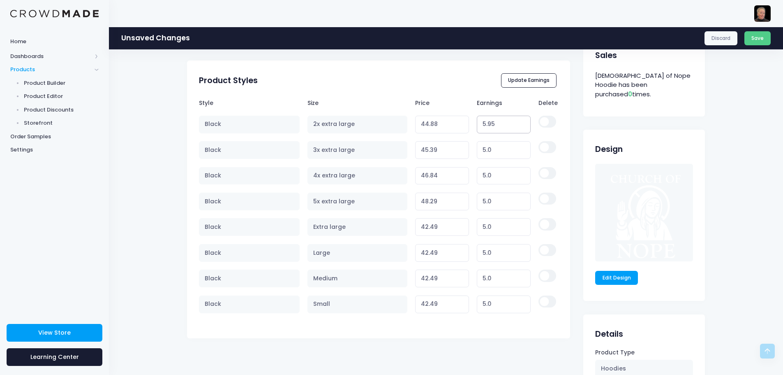
type input "44.89"
type input "5.96"
click at [518, 121] on input "5.96" at bounding box center [504, 125] width 54 height 18
type input "44.90"
type input "5.97"
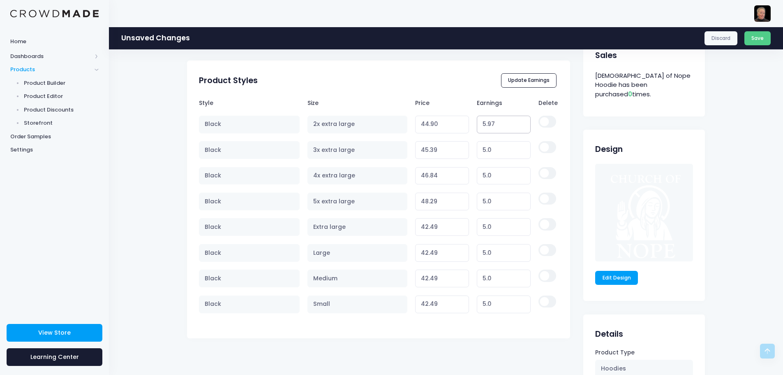
click at [518, 121] on input "5.97" at bounding box center [504, 125] width 54 height 18
type input "44.91"
type input "6.16"
click at [518, 121] on input "6.16" at bounding box center [504, 125] width 54 height 18
type input "45.10"
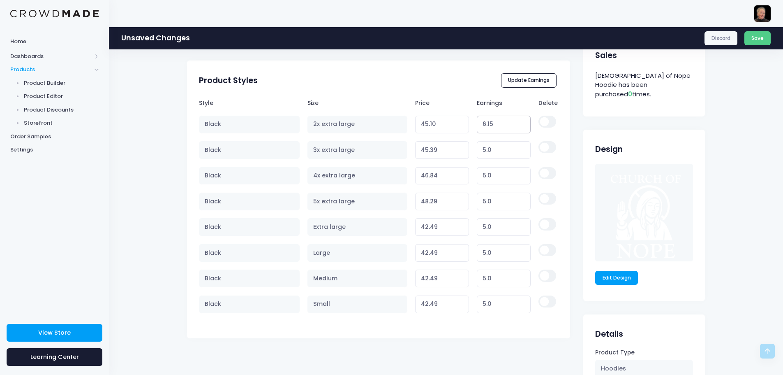
type input "6.15"
click at [518, 126] on input "6.15" at bounding box center [504, 125] width 54 height 18
type input "45.09"
type input "6.14"
click at [518, 126] on input "6.14" at bounding box center [504, 125] width 54 height 18
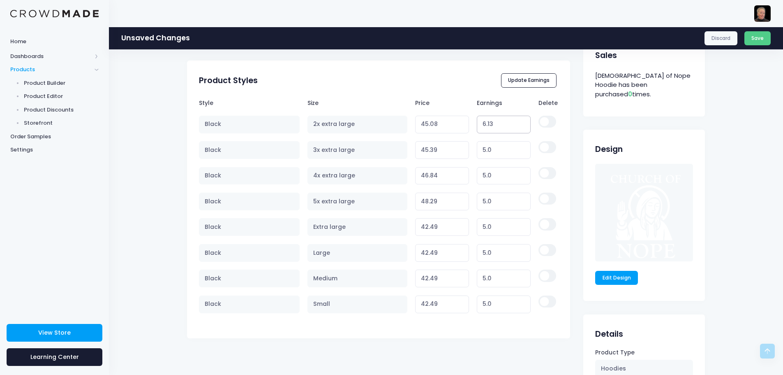
click at [518, 126] on input "6.13" at bounding box center [504, 125] width 54 height 18
click at [518, 126] on input "6.12" at bounding box center [504, 125] width 54 height 18
click at [518, 126] on input "6.11" at bounding box center [504, 125] width 54 height 18
click at [518, 126] on input "6.1" at bounding box center [504, 125] width 54 height 18
click at [518, 126] on input "6.09" at bounding box center [504, 125] width 54 height 18
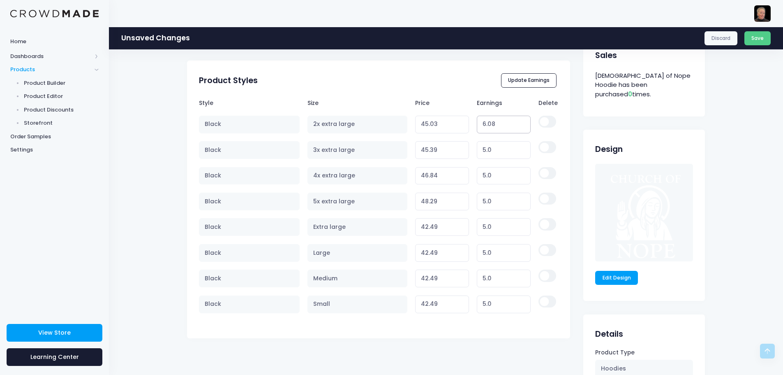
click at [518, 126] on input "6.08" at bounding box center [504, 125] width 54 height 18
click at [518, 126] on input "6.07" at bounding box center [504, 125] width 54 height 18
click at [518, 126] on input "6.06" at bounding box center [504, 125] width 54 height 18
click at [520, 148] on input "5.07" at bounding box center [504, 150] width 54 height 18
click at [520, 148] on input "5.08" at bounding box center [504, 150] width 54 height 18
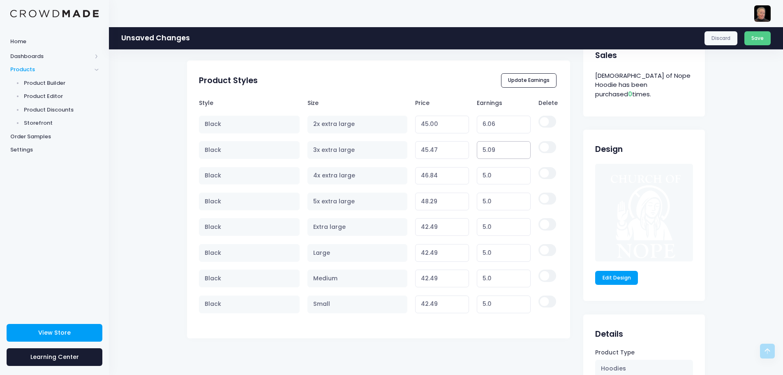
click at [520, 148] on input "5.09" at bounding box center [504, 150] width 54 height 18
click at [520, 148] on input "5.22" at bounding box center [504, 150] width 54 height 18
click at [520, 148] on input "5.23" at bounding box center [504, 150] width 54 height 18
click at [520, 148] on input "5.24" at bounding box center [504, 150] width 54 height 18
click at [520, 148] on input "5.25" at bounding box center [504, 150] width 54 height 18
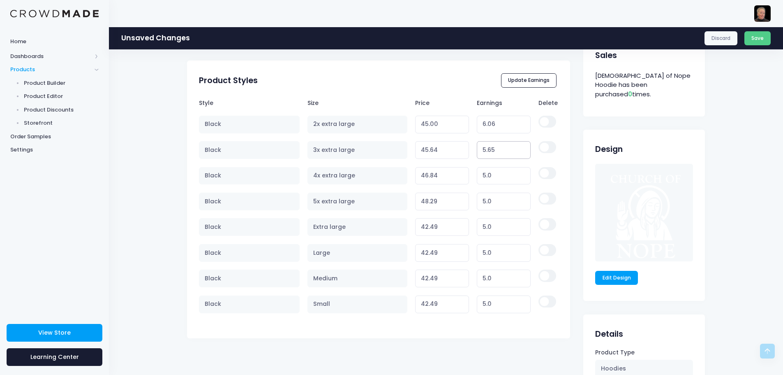
click at [520, 148] on input "5.65" at bounding box center [504, 150] width 54 height 18
click at [520, 148] on input "6.27" at bounding box center [504, 150] width 54 height 18
click at [520, 148] on input "6.78" at bounding box center [504, 150] width 54 height 18
click at [520, 148] on input "7.19" at bounding box center [504, 150] width 54 height 18
click at [520, 148] on input "7.37" at bounding box center [504, 150] width 54 height 18
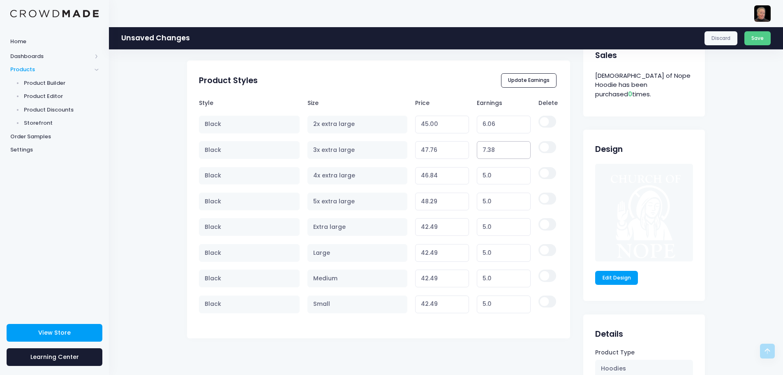
click at [520, 148] on input "7.38" at bounding box center [504, 150] width 54 height 18
click at [520, 148] on input "7.39" at bounding box center [504, 150] width 54 height 18
click at [520, 148] on input "7.51" at bounding box center [504, 150] width 54 height 18
click at [520, 148] on input "7.57" at bounding box center [504, 150] width 54 height 18
click at [520, 148] on input "7.58" at bounding box center [504, 150] width 54 height 18
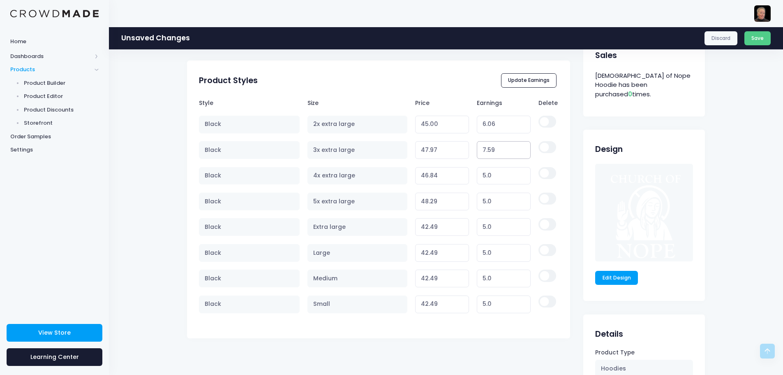
click at [520, 148] on input "7.59" at bounding box center [504, 150] width 54 height 18
click at [520, 148] on input "7.6" at bounding box center [504, 150] width 54 height 18
click at [520, 148] on input "7.61" at bounding box center [504, 150] width 54 height 18
click at [520, 172] on input "6.09" at bounding box center [504, 176] width 54 height 18
click at [520, 172] on input "6.39" at bounding box center [504, 176] width 54 height 18
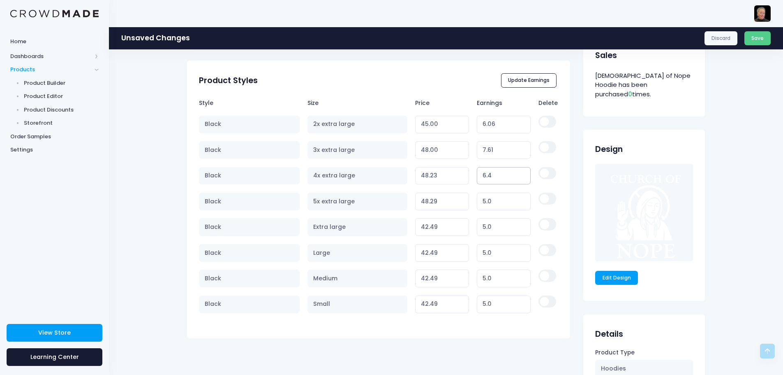
click at [520, 172] on input "6.4" at bounding box center [504, 176] width 54 height 18
click at [520, 172] on input "6.41" at bounding box center [504, 176] width 54 height 18
click at [520, 172] on input "6.42" at bounding box center [504, 176] width 54 height 18
click at [520, 172] on input "6.43" at bounding box center [504, 176] width 54 height 18
click at [520, 172] on input "6.44" at bounding box center [504, 176] width 54 height 18
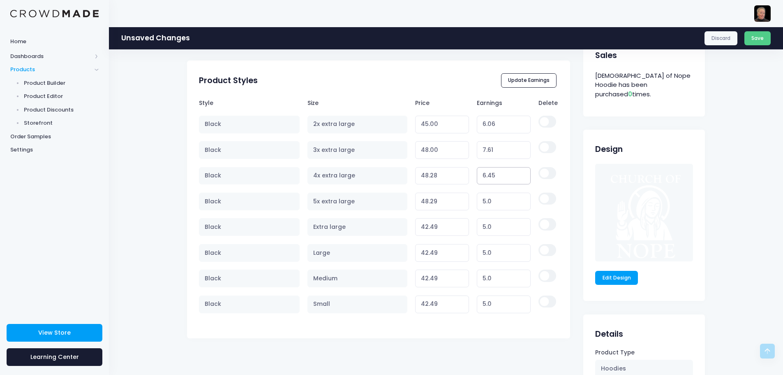
click at [520, 172] on input "6.45" at bounding box center [504, 176] width 54 height 18
click at [520, 172] on input "6.46" at bounding box center [504, 176] width 54 height 18
click at [520, 172] on input "6.47" at bounding box center [504, 176] width 54 height 18
click at [520, 172] on input "6.48" at bounding box center [504, 176] width 54 height 18
click at [520, 172] on input "6.49" at bounding box center [504, 176] width 54 height 18
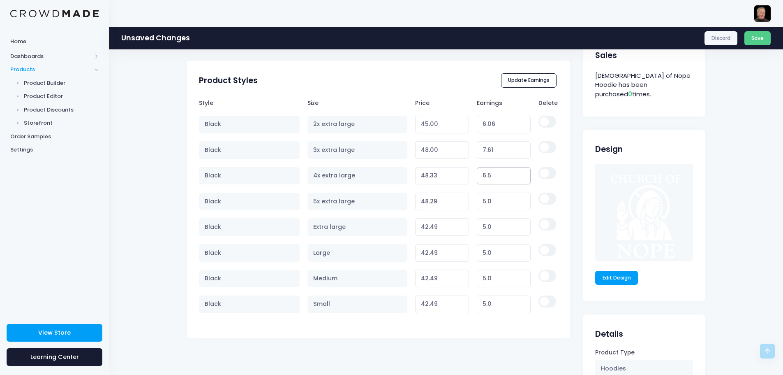
click at [520, 172] on input "6.5" at bounding box center [504, 176] width 54 height 18
click at [520, 172] on input "6.51" at bounding box center [504, 176] width 54 height 18
click at [520, 172] on input "6.52" at bounding box center [504, 176] width 54 height 18
click at [520, 172] on input "6.53" at bounding box center [504, 176] width 54 height 18
click at [520, 172] on input "6.54" at bounding box center [504, 176] width 54 height 18
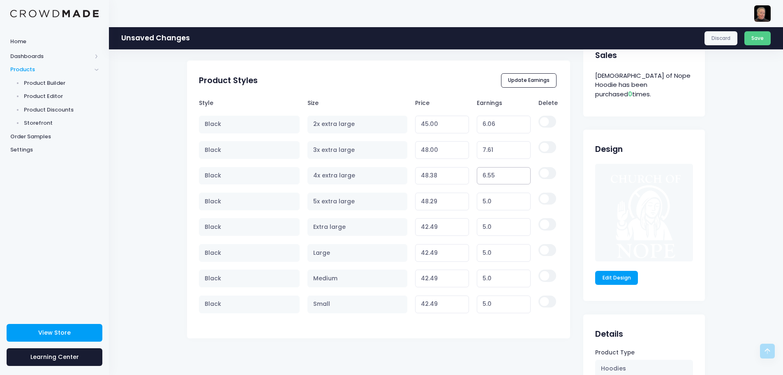
click at [520, 172] on input "6.55" at bounding box center [504, 176] width 54 height 18
click at [520, 172] on input "6.56" at bounding box center [504, 176] width 54 height 18
click at [520, 173] on input "6.57" at bounding box center [504, 176] width 54 height 18
click at [520, 173] on input "6.58" at bounding box center [504, 176] width 54 height 18
click at [520, 173] on input "6.59" at bounding box center [504, 176] width 54 height 18
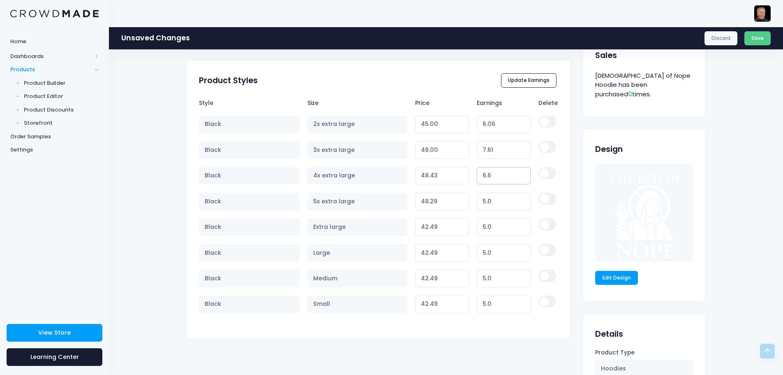
click at [520, 173] on input "6.6" at bounding box center [504, 176] width 54 height 18
click at [520, 173] on input "6.61" at bounding box center [504, 176] width 54 height 18
click at [520, 173] on input "6.62" at bounding box center [504, 176] width 54 height 18
click at [520, 173] on input "6.63" at bounding box center [504, 176] width 54 height 18
click at [520, 173] on input "7.19" at bounding box center [504, 176] width 54 height 18
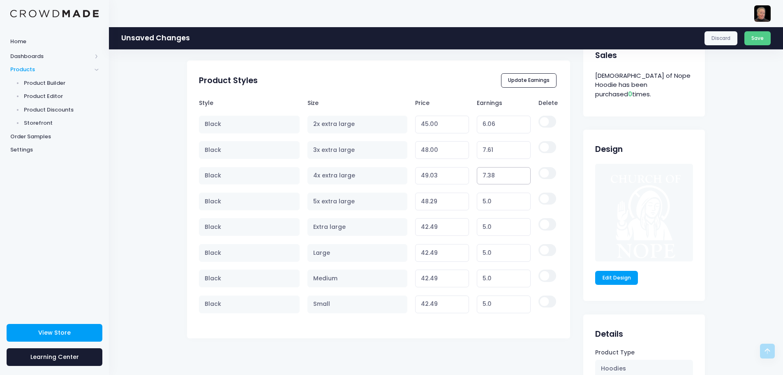
click at [520, 173] on input "7.38" at bounding box center [504, 176] width 54 height 18
click at [520, 173] on input "7.63" at bounding box center [504, 176] width 54 height 18
click at [520, 173] on input "7.64" at bounding box center [504, 176] width 54 height 18
click at [520, 173] on input "7.87" at bounding box center [504, 176] width 54 height 18
click at [520, 173] on input "8.05" at bounding box center [504, 176] width 54 height 18
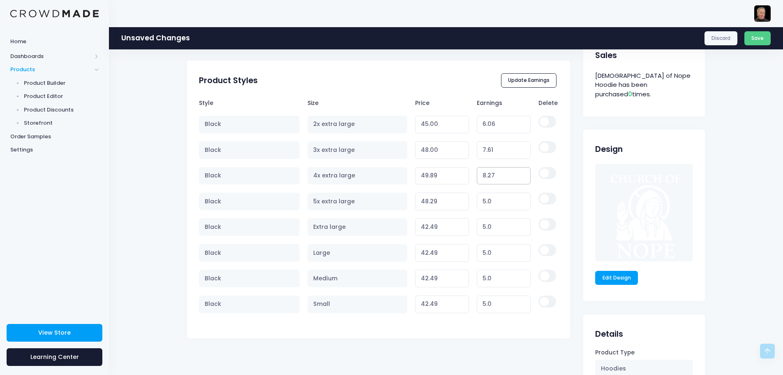
click at [520, 173] on input "8.27" at bounding box center [504, 176] width 54 height 18
click at [519, 177] on input "8.26" at bounding box center [504, 176] width 54 height 18
click at [519, 177] on input "8.25" at bounding box center [504, 176] width 54 height 18
click at [519, 177] on input "8.24" at bounding box center [504, 176] width 54 height 18
click at [519, 177] on input "8.23" at bounding box center [504, 176] width 54 height 18
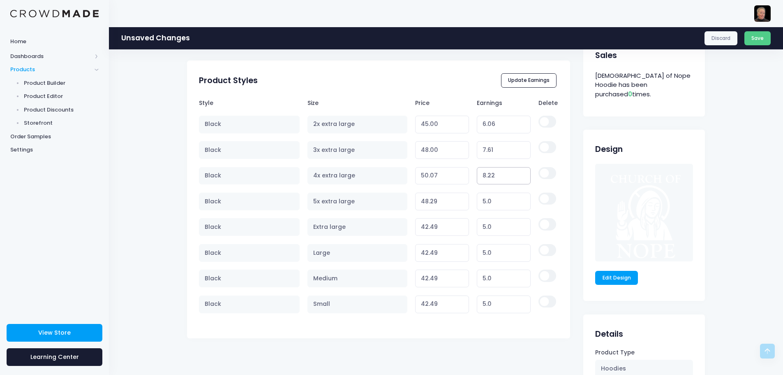
click at [519, 177] on input "8.22" at bounding box center [504, 176] width 54 height 18
click at [519, 177] on input "8.21" at bounding box center [504, 176] width 54 height 18
click at [519, 177] on input "8.2" at bounding box center [504, 176] width 54 height 18
click at [519, 177] on input "8.19" at bounding box center [504, 176] width 54 height 18
click at [519, 177] on input "8.18" at bounding box center [504, 176] width 54 height 18
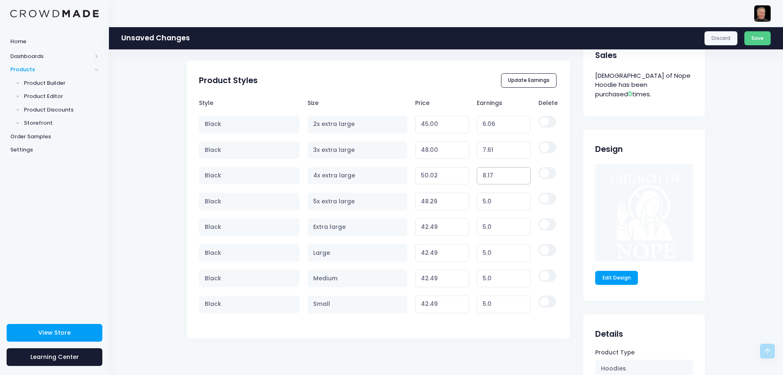
click at [519, 177] on input "8.17" at bounding box center [504, 176] width 54 height 18
click at [519, 177] on input "8.16" at bounding box center [504, 176] width 54 height 18
click at [520, 199] on input "7.12" at bounding box center [504, 201] width 54 height 18
click at [520, 199] on input "8.2" at bounding box center [504, 201] width 54 height 18
click at [520, 199] on input "8.94" at bounding box center [504, 201] width 54 height 18
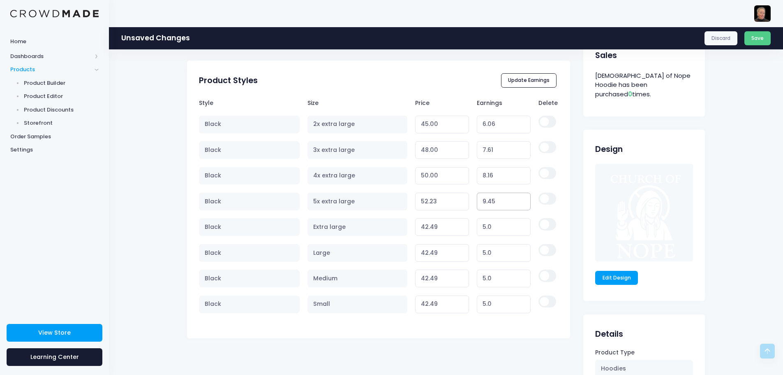
click at [520, 199] on input "9.45" at bounding box center [504, 201] width 54 height 18
click at [520, 199] on input "9.8" at bounding box center [504, 201] width 54 height 18
click at [518, 205] on input "9.79" at bounding box center [504, 201] width 54 height 18
click at [518, 205] on input "9.78" at bounding box center [504, 201] width 54 height 18
click at [518, 205] on input "9.77" at bounding box center [504, 201] width 54 height 18
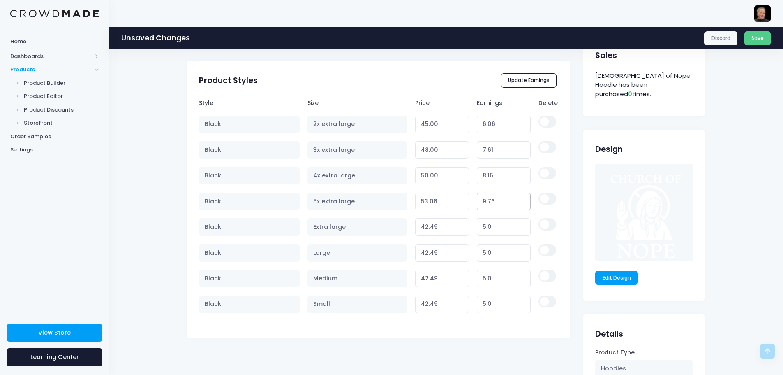
click at [518, 205] on input "9.76" at bounding box center [504, 201] width 54 height 18
click at [518, 205] on input "9.75" at bounding box center [504, 201] width 54 height 18
click at [518, 205] on input "9.74" at bounding box center [504, 201] width 54 height 18
click at [518, 205] on input "9.73" at bounding box center [504, 201] width 54 height 18
click at [518, 205] on input "9.72" at bounding box center [504, 201] width 54 height 18
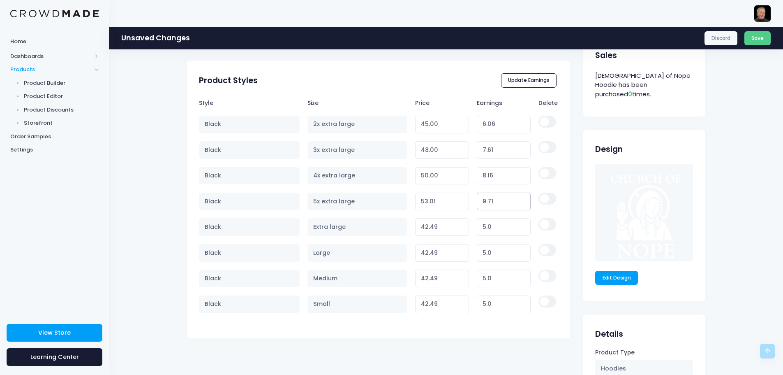
click at [518, 205] on input "9.71" at bounding box center [504, 201] width 54 height 18
click at [519, 224] on input "5.12" at bounding box center [504, 227] width 54 height 18
click at [519, 224] on input "5.29" at bounding box center [504, 227] width 54 height 18
click at [519, 224] on input "5.48" at bounding box center [504, 227] width 54 height 18
drag, startPoint x: 501, startPoint y: 228, endPoint x: 472, endPoint y: 224, distance: 29.1
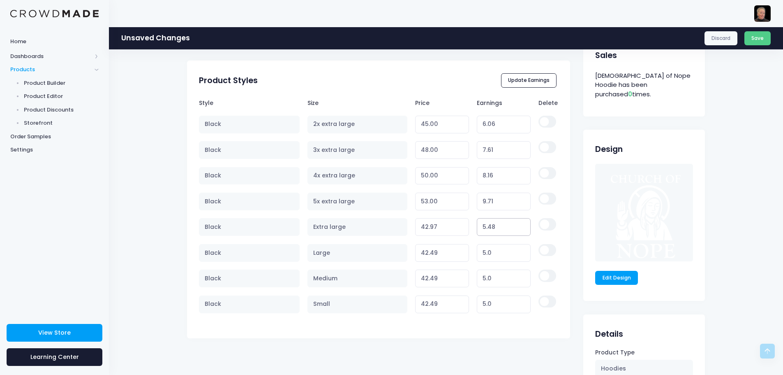
click at [473, 224] on td "5.48" at bounding box center [504, 226] width 62 height 25
click at [492, 256] on input "5.0" at bounding box center [504, 253] width 54 height 18
click at [490, 252] on input "5.0" at bounding box center [504, 253] width 54 height 18
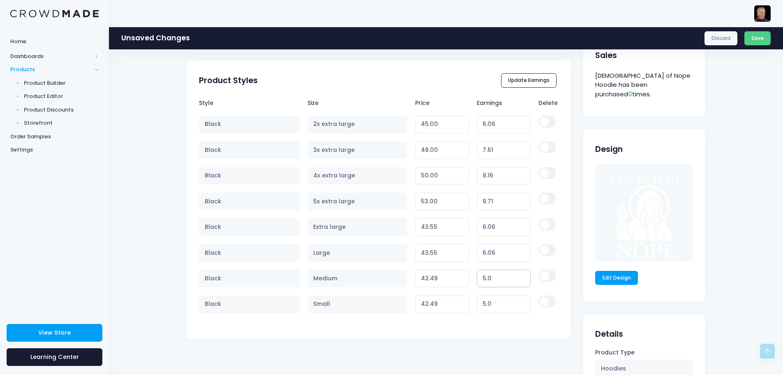
click at [483, 279] on input "5.0" at bounding box center [504, 278] width 54 height 18
click at [493, 303] on input "5.0" at bounding box center [504, 304] width 54 height 18
click at [526, 79] on button "Update Earnings" at bounding box center [529, 80] width 56 height 14
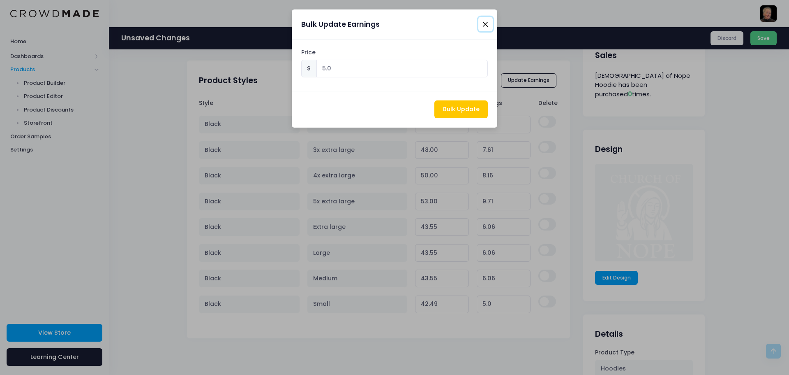
click at [488, 21] on button "Close" at bounding box center [486, 24] width 14 height 14
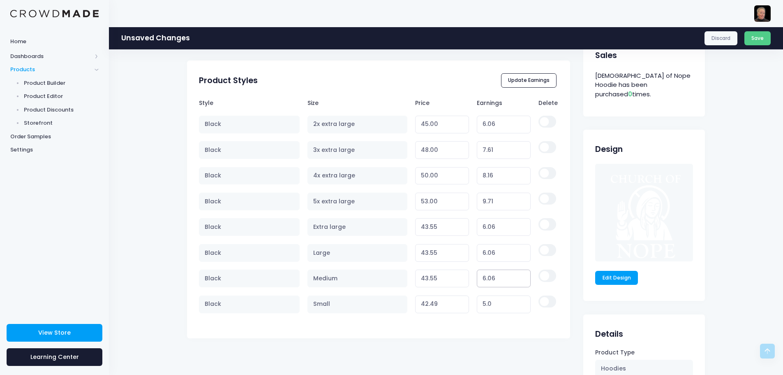
click at [496, 280] on input "6.06" at bounding box center [504, 278] width 54 height 18
click at [495, 225] on input "6.06" at bounding box center [504, 227] width 54 height 18
click at [520, 229] on input "6.05" at bounding box center [504, 227] width 54 height 18
click at [518, 222] on input "6.06" at bounding box center [504, 227] width 54 height 18
click at [519, 222] on input "6.64" at bounding box center [504, 227] width 54 height 18
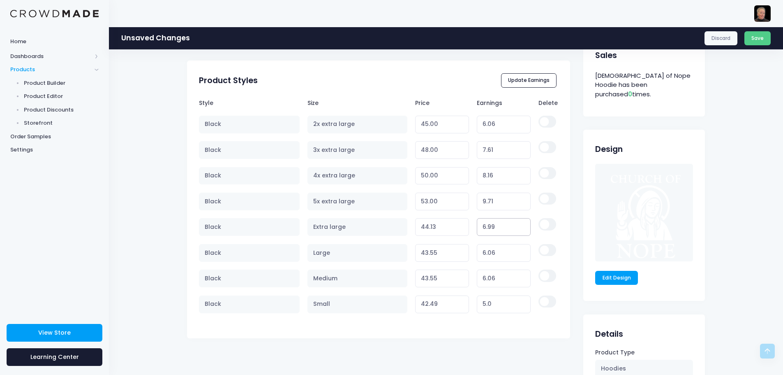
click at [519, 222] on input "6.99" at bounding box center [504, 227] width 54 height 18
click at [519, 222] on input "7.07" at bounding box center [504, 227] width 54 height 18
click at [519, 225] on input "7.22" at bounding box center [504, 227] width 54 height 18
click at [519, 225] on input "7.4" at bounding box center [504, 227] width 54 height 18
click at [519, 225] on input "7.56" at bounding box center [504, 227] width 54 height 18
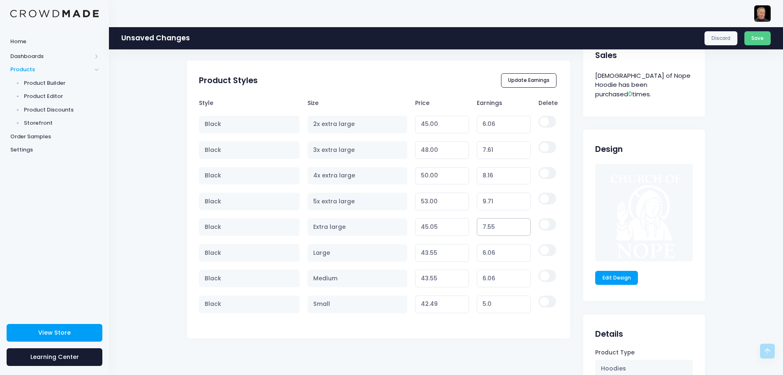
click at [520, 230] on input "7.55" at bounding box center [504, 227] width 54 height 18
click at [520, 230] on input "7.54" at bounding box center [504, 227] width 54 height 18
click at [520, 230] on input "7.53" at bounding box center [504, 227] width 54 height 18
click at [520, 230] on input "7.52" at bounding box center [504, 227] width 54 height 18
click at [520, 230] on input "7.51" at bounding box center [504, 227] width 54 height 18
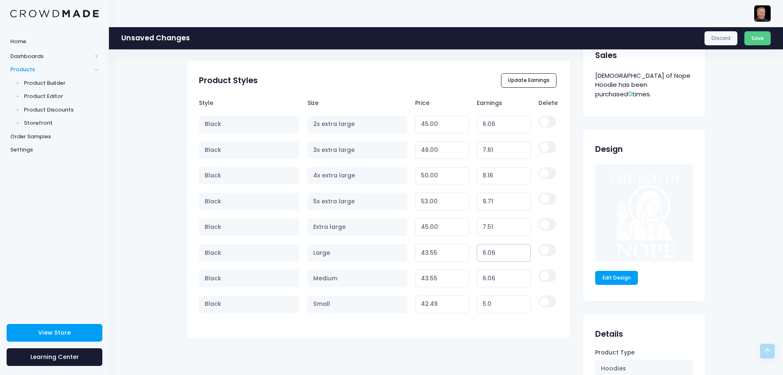
click at [511, 254] on input "6.06" at bounding box center [504, 253] width 54 height 18
click at [520, 250] on input "6.61" at bounding box center [504, 253] width 54 height 18
click at [520, 250] on input "6.86" at bounding box center [504, 253] width 54 height 18
click at [520, 250] on input "7.02" at bounding box center [504, 253] width 54 height 18
click at [520, 250] on input "7.26" at bounding box center [504, 253] width 54 height 18
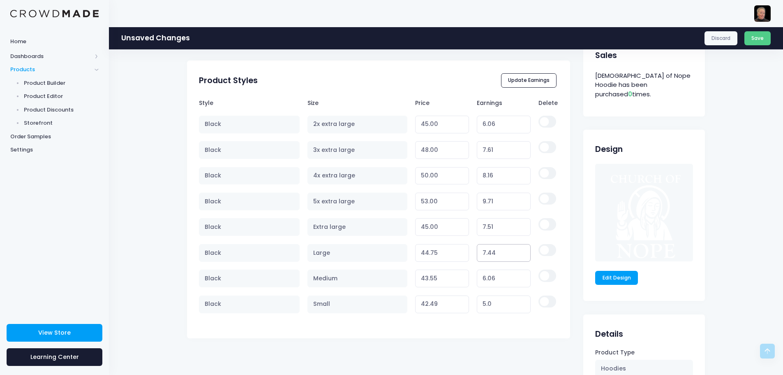
click at [520, 250] on input "7.44" at bounding box center [504, 253] width 54 height 18
click at [520, 250] on input "7.45" at bounding box center [504, 253] width 54 height 18
click at [520, 250] on input "7.46" at bounding box center [504, 253] width 54 height 18
click at [520, 250] on input "7.47" at bounding box center [504, 253] width 54 height 18
click at [520, 250] on input "7.48" at bounding box center [504, 253] width 54 height 18
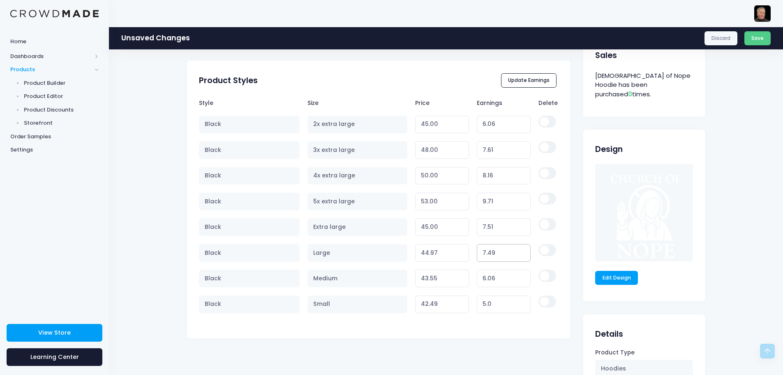
click at [520, 250] on input "7.49" at bounding box center [504, 253] width 54 height 18
click at [520, 250] on input "7.5" at bounding box center [504, 253] width 54 height 18
click at [520, 250] on input "7.51" at bounding box center [504, 253] width 54 height 18
click at [520, 250] on input "7.52" at bounding box center [504, 253] width 54 height 18
click at [519, 254] on input "7.51" at bounding box center [504, 253] width 54 height 18
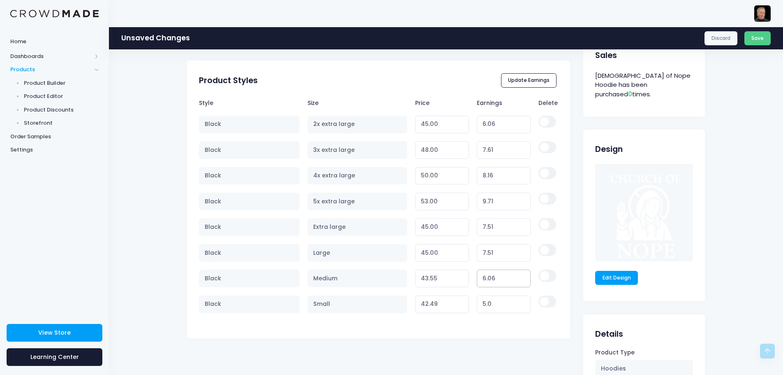
click at [506, 280] on input "6.06" at bounding box center [504, 278] width 54 height 18
click at [519, 273] on input "6.06" at bounding box center [504, 278] width 54 height 18
click at [518, 275] on input "6.46" at bounding box center [504, 278] width 54 height 18
drag, startPoint x: 497, startPoint y: 280, endPoint x: 467, endPoint y: 277, distance: 30.6
click at [465, 279] on tr "Black Medium 43.95 Variant price must be at least $37.49 and not more than $250…" at bounding box center [378, 278] width 359 height 25
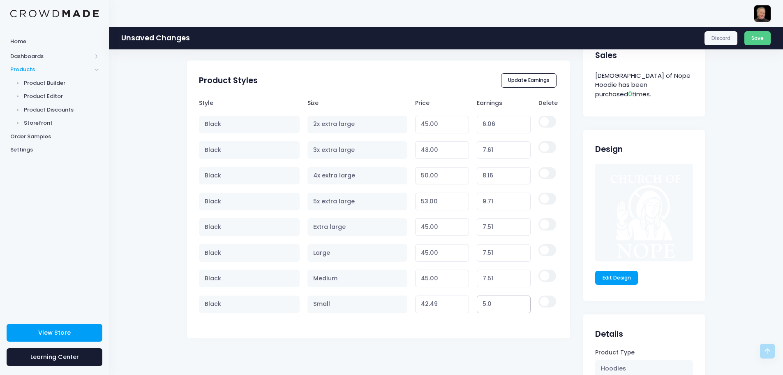
click at [498, 303] on input "5.0" at bounding box center [504, 304] width 54 height 18
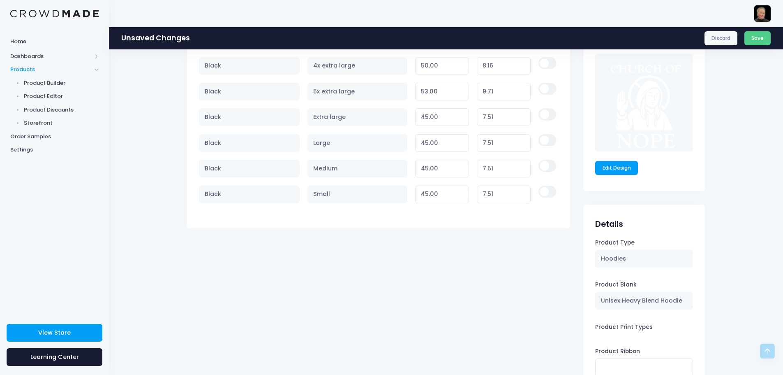
scroll to position [575, 0]
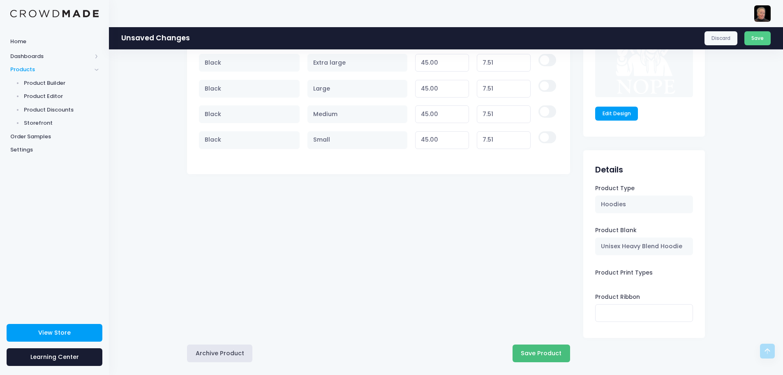
click at [535, 347] on button "Save Product" at bounding box center [542, 353] width 58 height 18
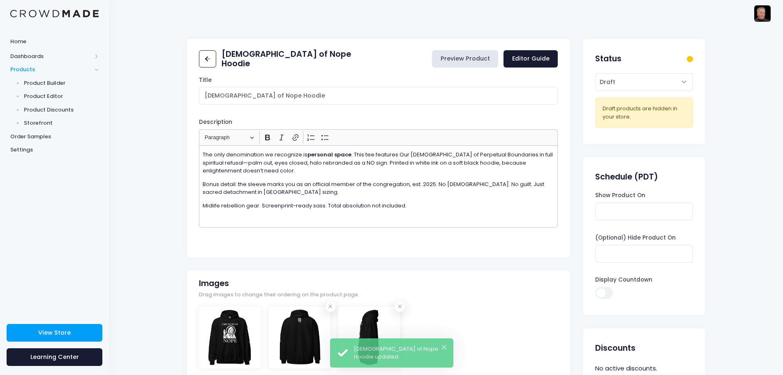
click at [470, 60] on link "Preview Product" at bounding box center [465, 59] width 66 height 18
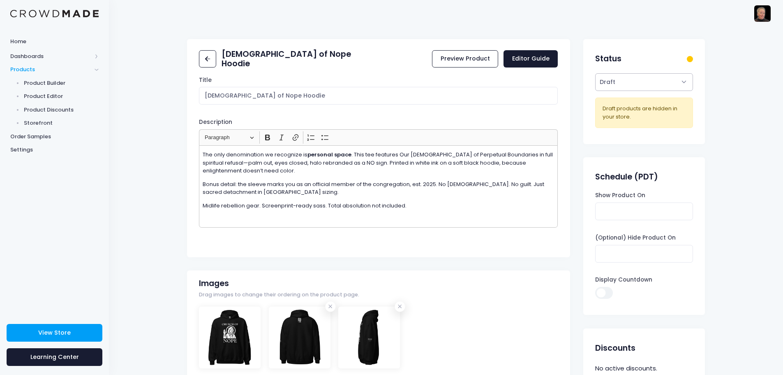
click at [627, 80] on select "Active Draft" at bounding box center [643, 82] width 97 height 18
select select "active"
click at [595, 91] on select "Active Draft" at bounding box center [643, 82] width 97 height 18
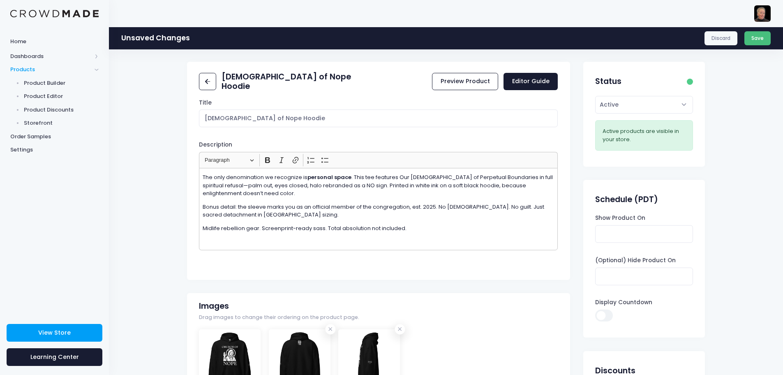
click at [752, 40] on button "Save" at bounding box center [758, 38] width 27 height 14
